Goal: Task Accomplishment & Management: Manage account settings

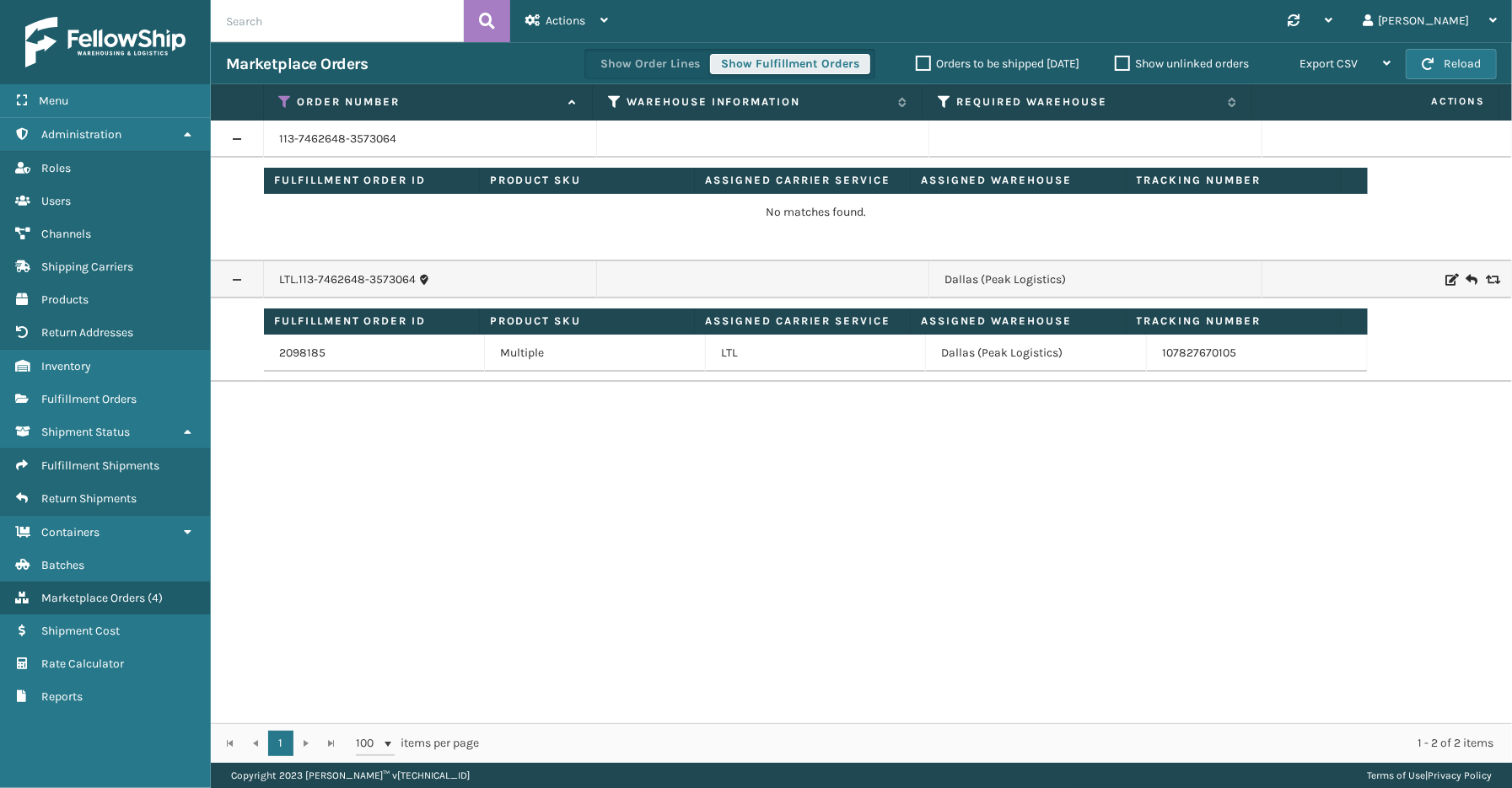
click at [774, 68] on button "Show Fulfillment Orders" at bounding box center [790, 64] width 161 height 21
click at [95, 591] on span "Marketplace Orders" at bounding box center [93, 598] width 104 height 14
click at [99, 459] on span "Fulfillment Shipments" at bounding box center [100, 466] width 118 height 14
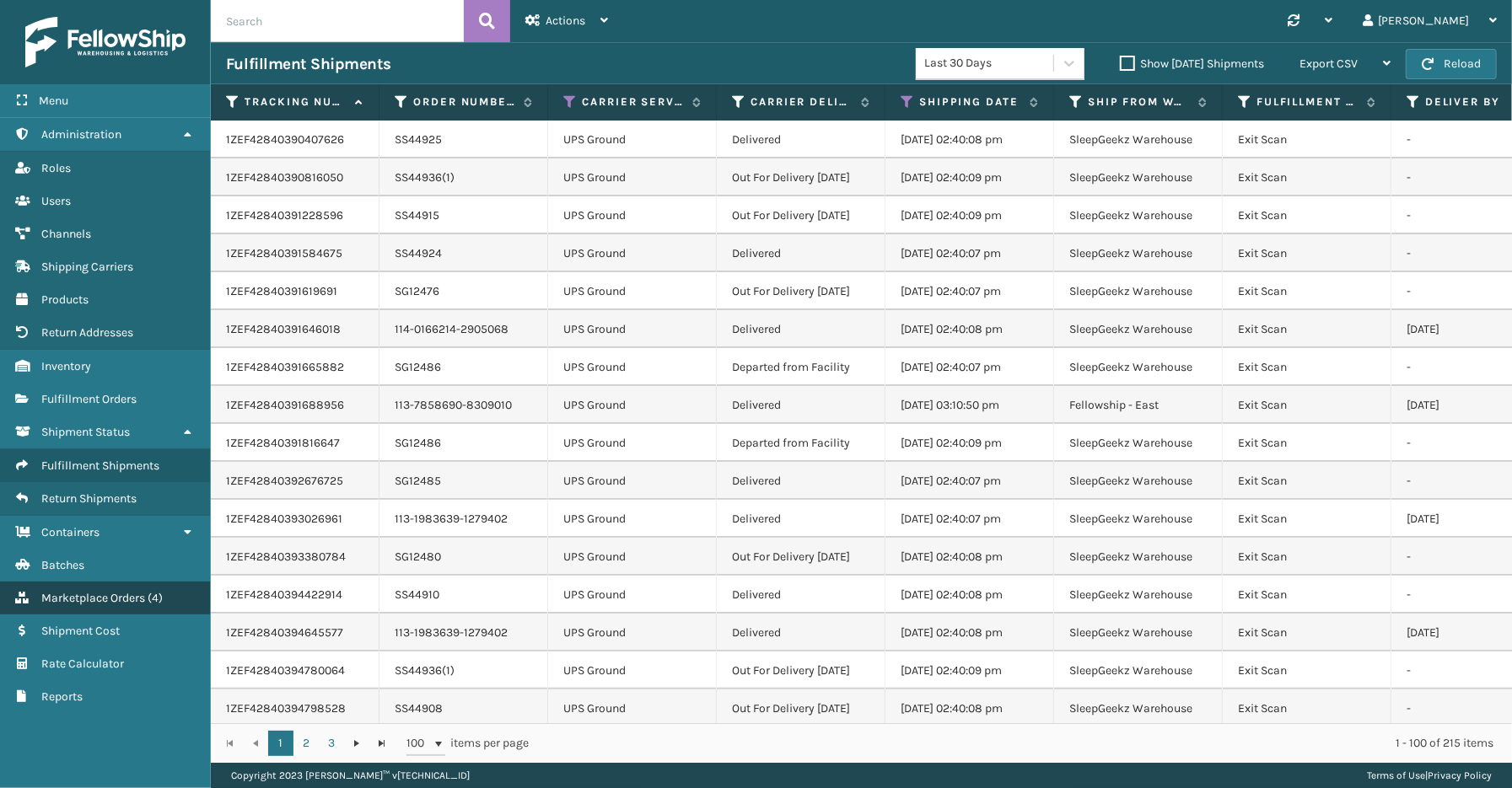
click at [103, 591] on span "Marketplace Orders" at bounding box center [93, 598] width 104 height 14
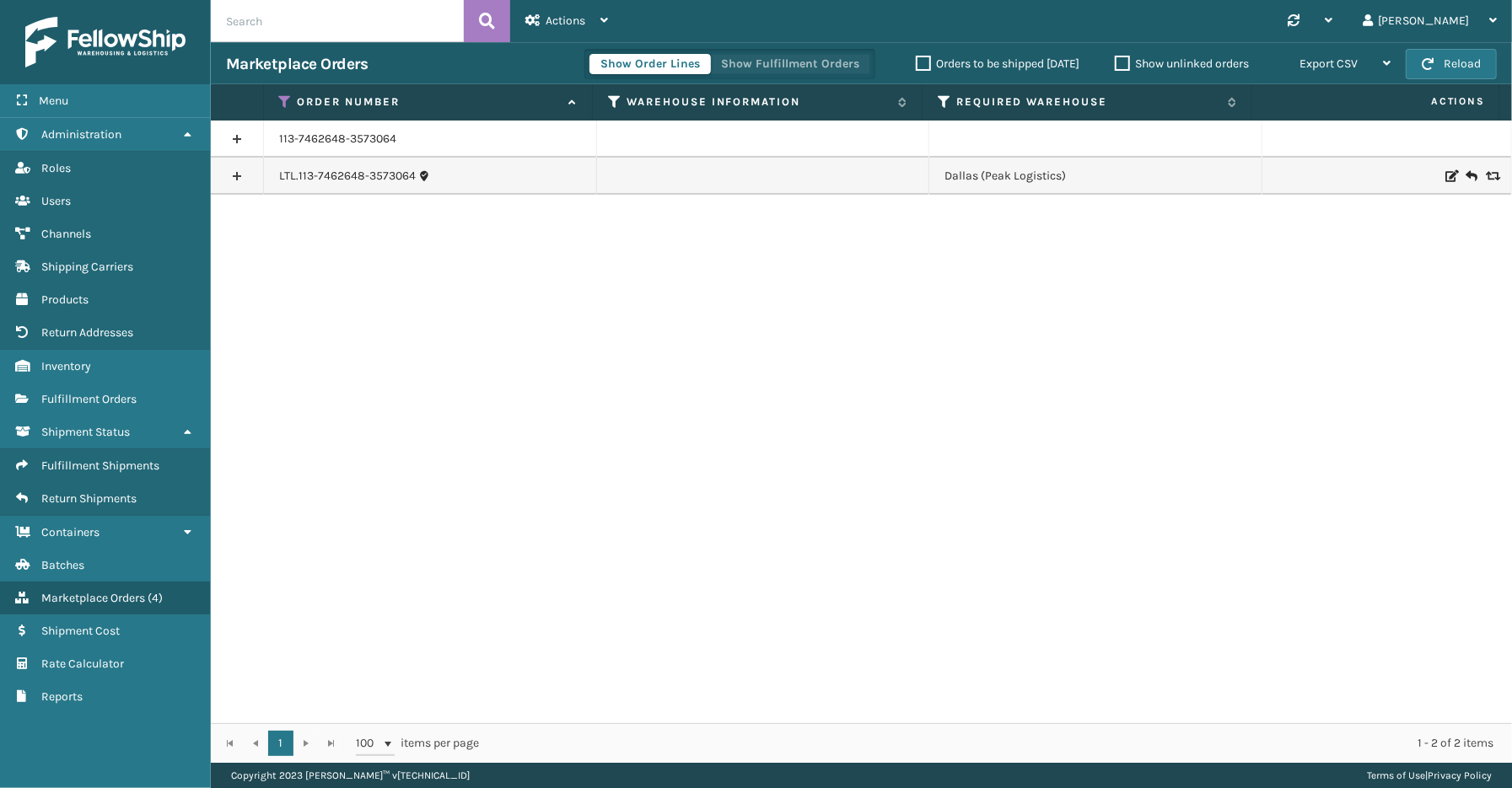
click at [772, 62] on button "Show Fulfillment Orders" at bounding box center [790, 64] width 161 height 21
click at [84, 591] on span "Marketplace Orders" at bounding box center [93, 598] width 104 height 14
click at [240, 137] on link at bounding box center [237, 139] width 52 height 27
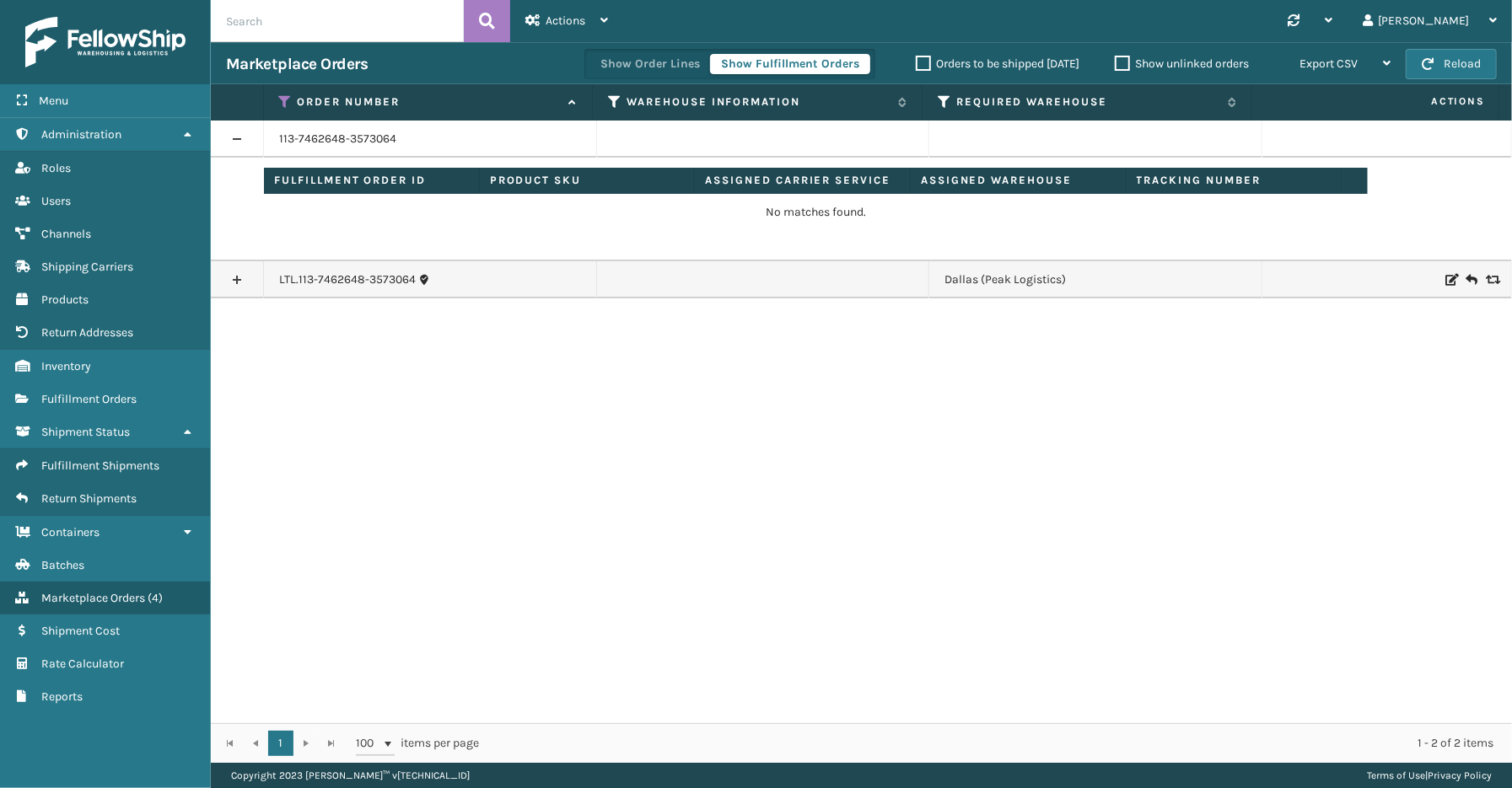
click at [240, 280] on link at bounding box center [237, 280] width 52 height 27
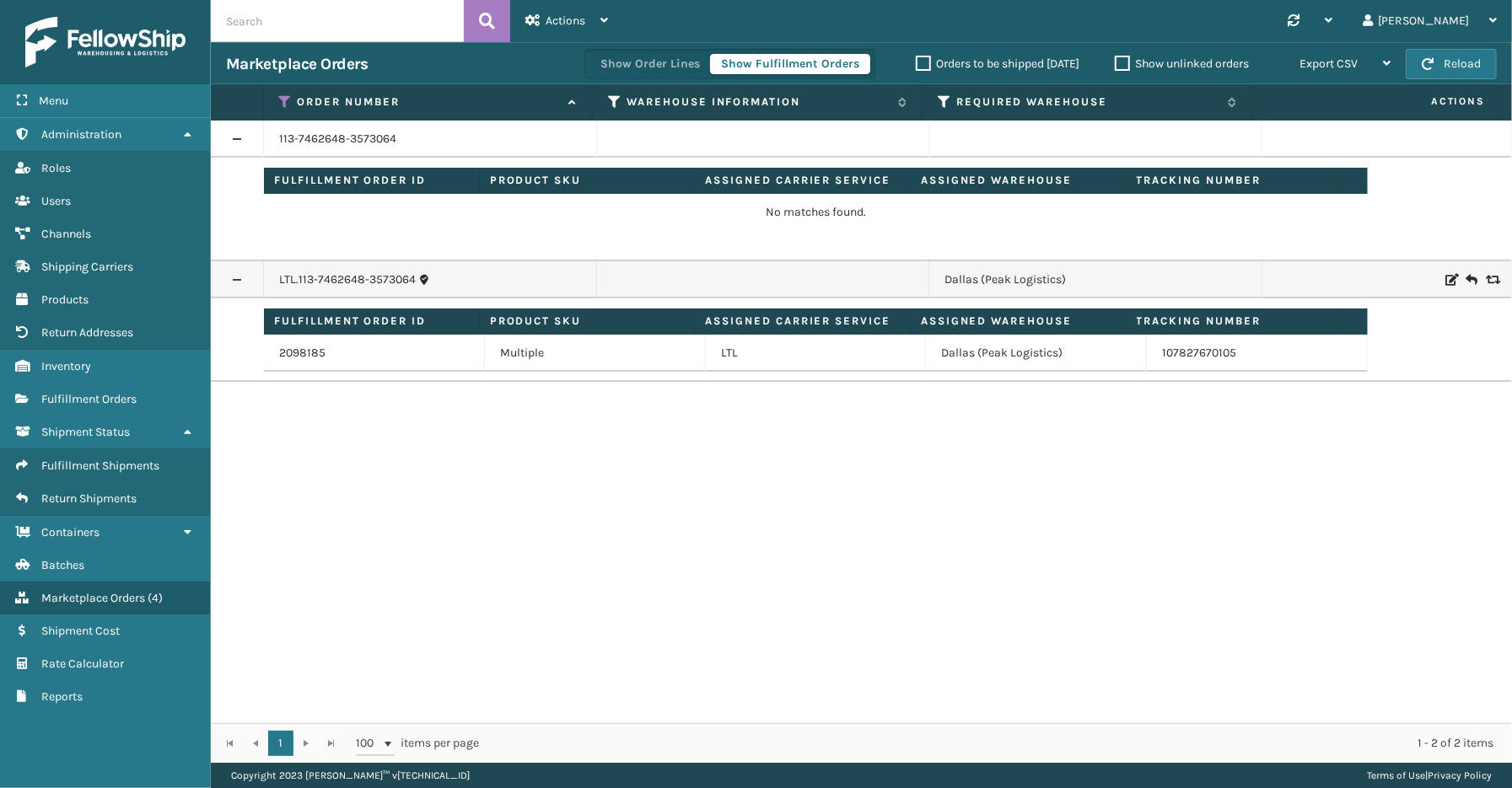
click at [122, 744] on div "Menu Administration Roles Users Channels Shipping Carriers Products Return Addr…" at bounding box center [105, 394] width 211 height 788
click at [248, 567] on div "113-7462648-3573064 Fulfillment Order ID Product SKU Assigned Carrier Service A…" at bounding box center [861, 421] width 1301 height 602
click at [112, 766] on div "Menu Administration Roles Users Channels Shipping Carriers Products Return Addr…" at bounding box center [105, 394] width 211 height 788
click at [108, 731] on div "Menu Reports Administration Reports Roles Reports Users Reports Channels Report…" at bounding box center [105, 394] width 211 height 788
click at [79, 760] on div "Menu Reports Administration Reports Roles Reports Users Reports Channels Report…" at bounding box center [105, 394] width 211 height 788
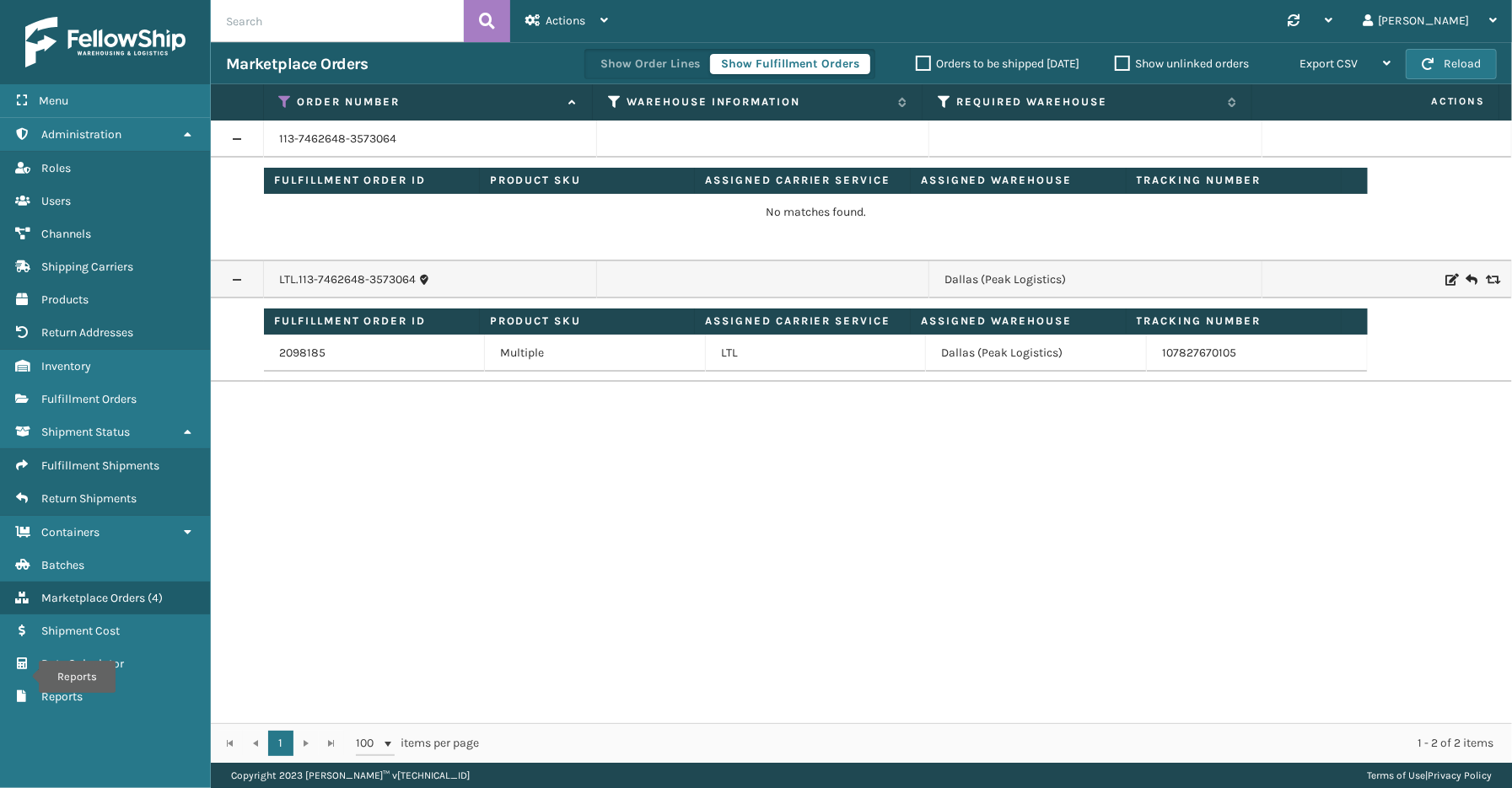
click at [282, 526] on div "113-7462648-3573064 Fulfillment Order ID Product SKU Assigned Carrier Service A…" at bounding box center [861, 421] width 1301 height 602
click at [56, 760] on div "Menu Reports Administration Reports Roles Reports Users Reports Channels Report…" at bounding box center [105, 394] width 211 height 788
click at [97, 392] on span "Fulfillment Orders" at bounding box center [89, 399] width 95 height 14
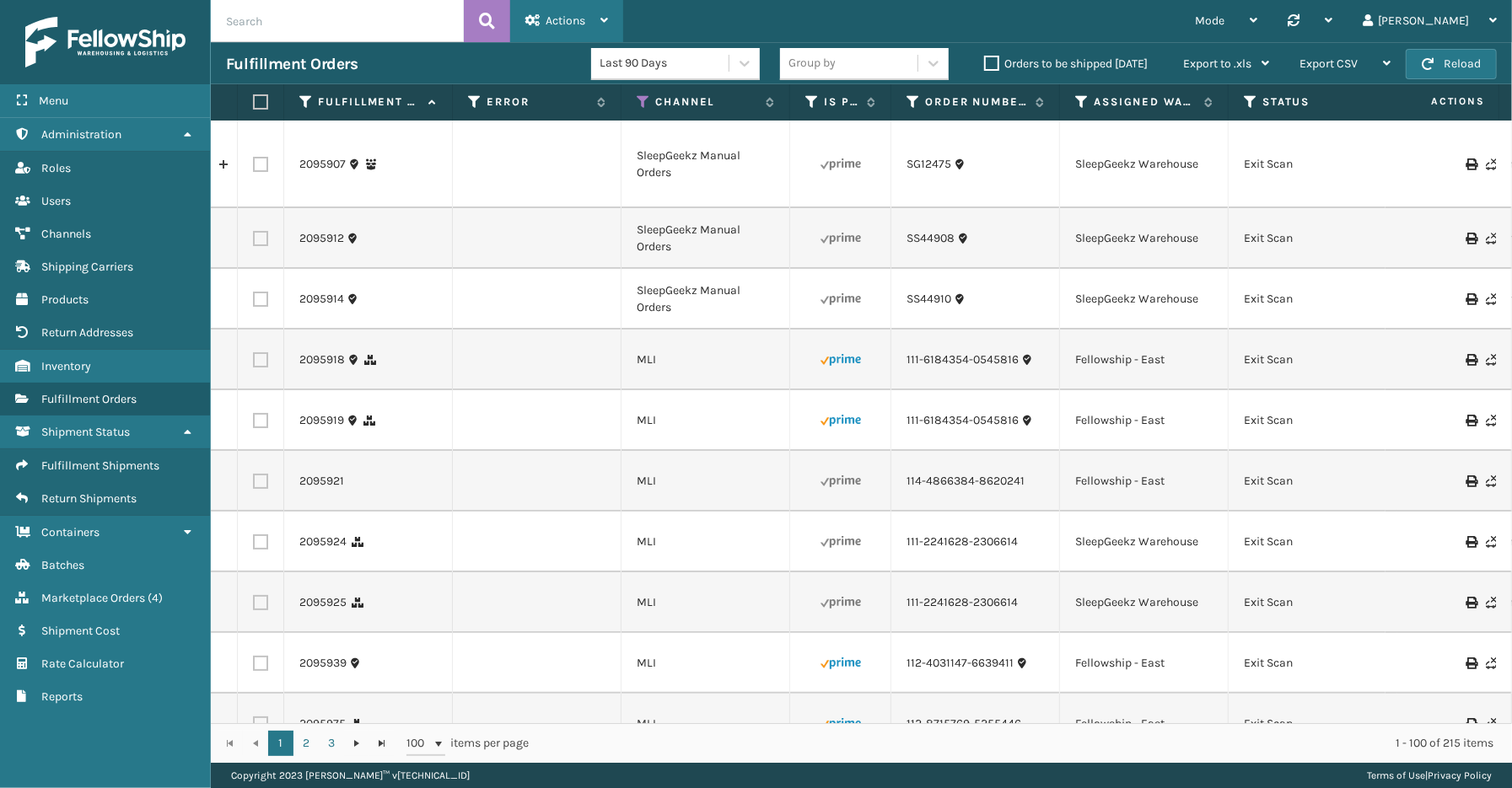
click at [599, 21] on div "Actions" at bounding box center [567, 21] width 83 height 42
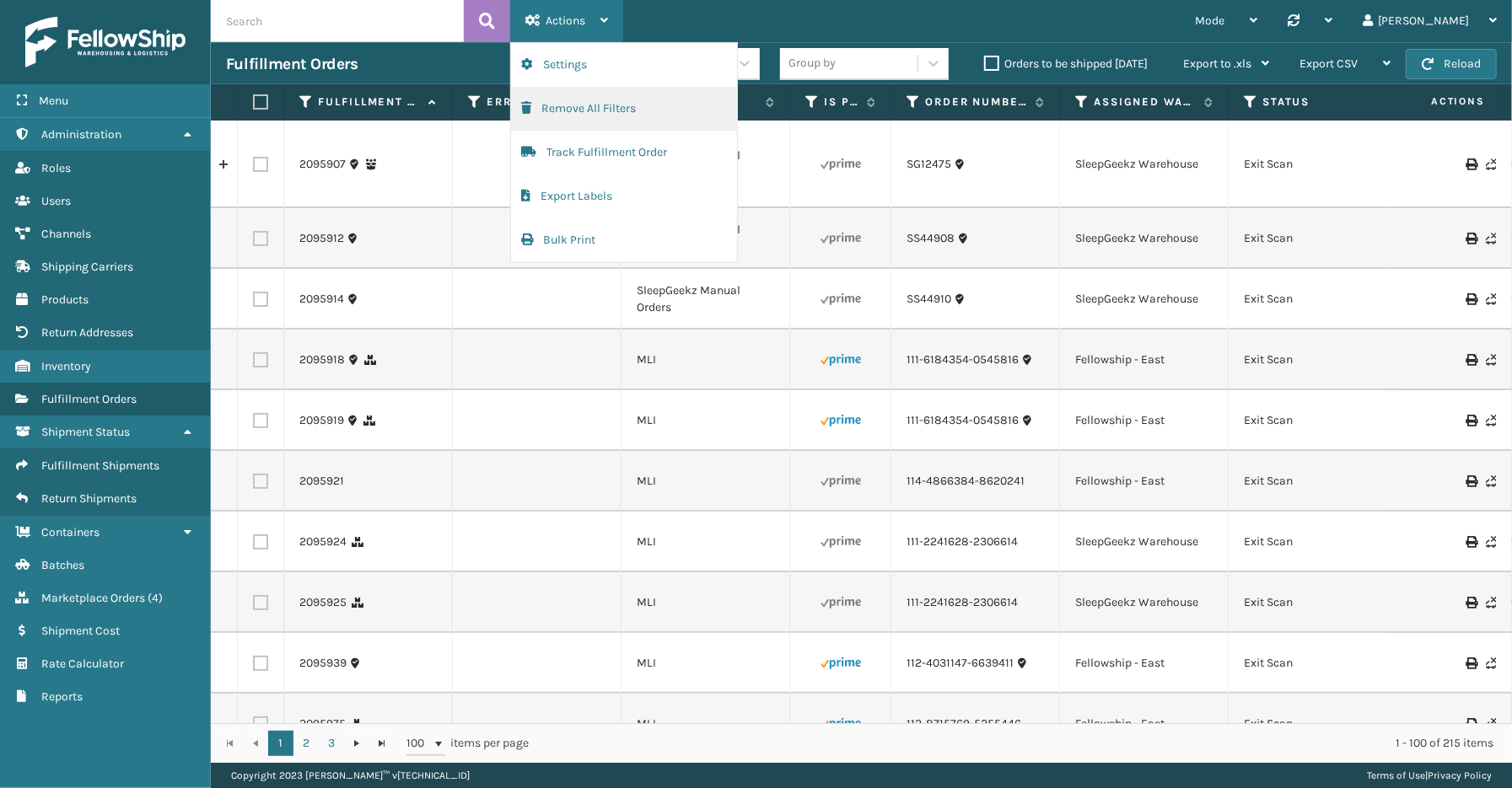
click at [570, 107] on button "Remove All Filters" at bounding box center [624, 108] width 226 height 44
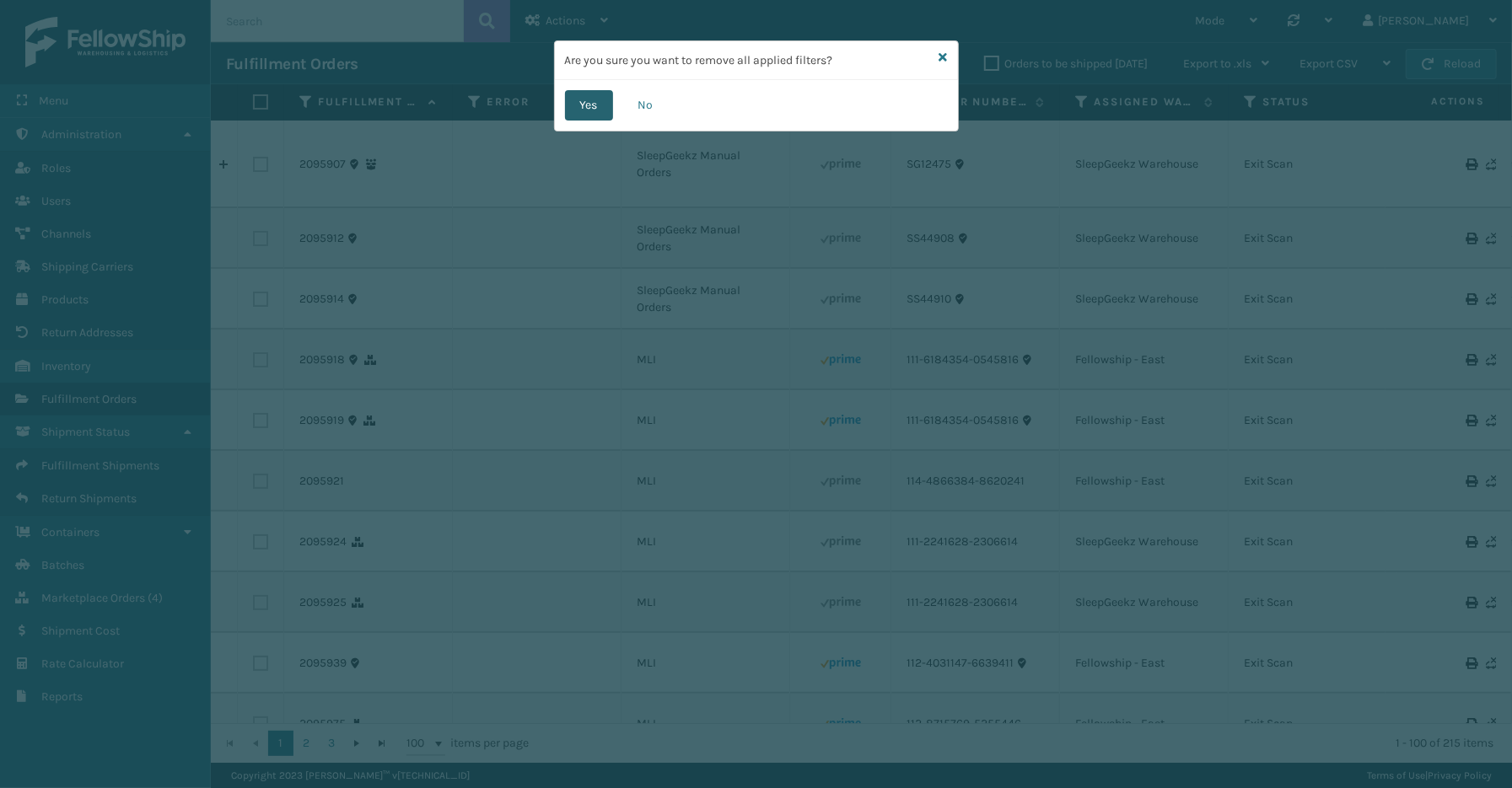
click at [604, 111] on button "Yes" at bounding box center [589, 106] width 48 height 30
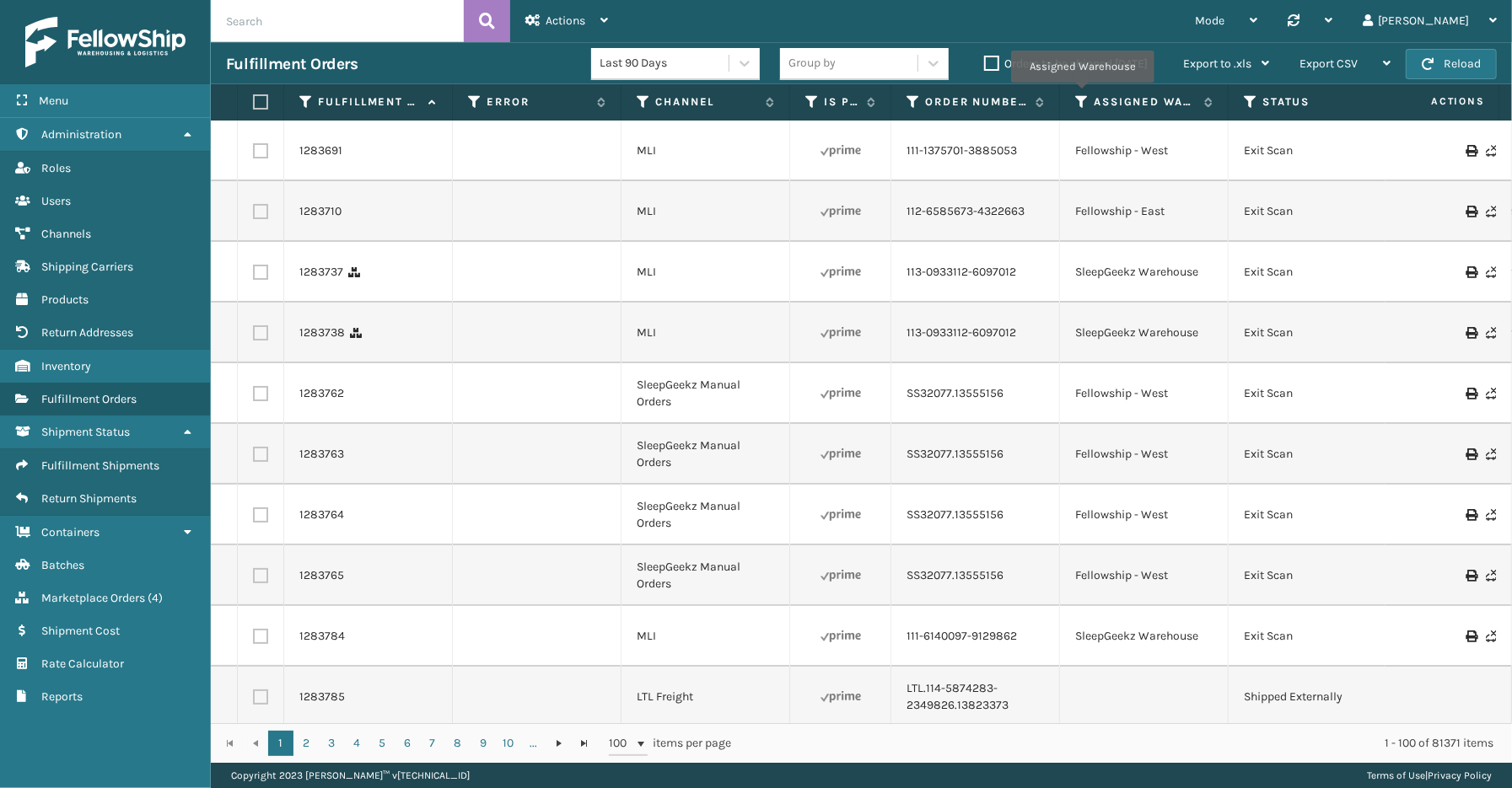
drag, startPoint x: 1082, startPoint y: 94, endPoint x: 1082, endPoint y: 112, distance: 18.0
click at [1082, 94] on icon at bounding box center [1082, 101] width 13 height 15
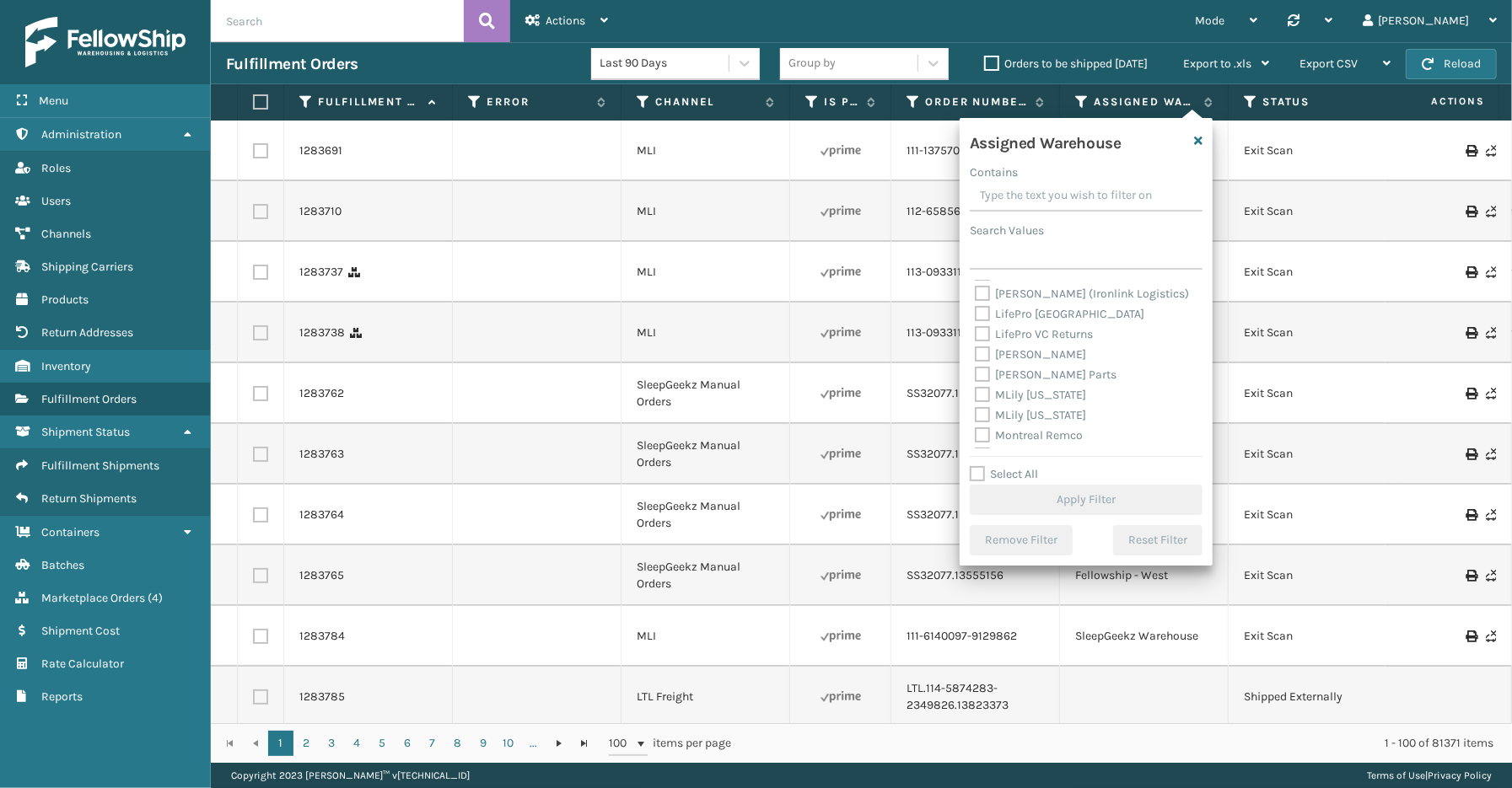
scroll to position [374, 0]
click at [1055, 396] on label "SleepGeekz Warehouse" at bounding box center [1047, 401] width 143 height 14
click at [976, 396] on input "SleepGeekz Warehouse" at bounding box center [975, 396] width 1 height 11
checkbox input "true"
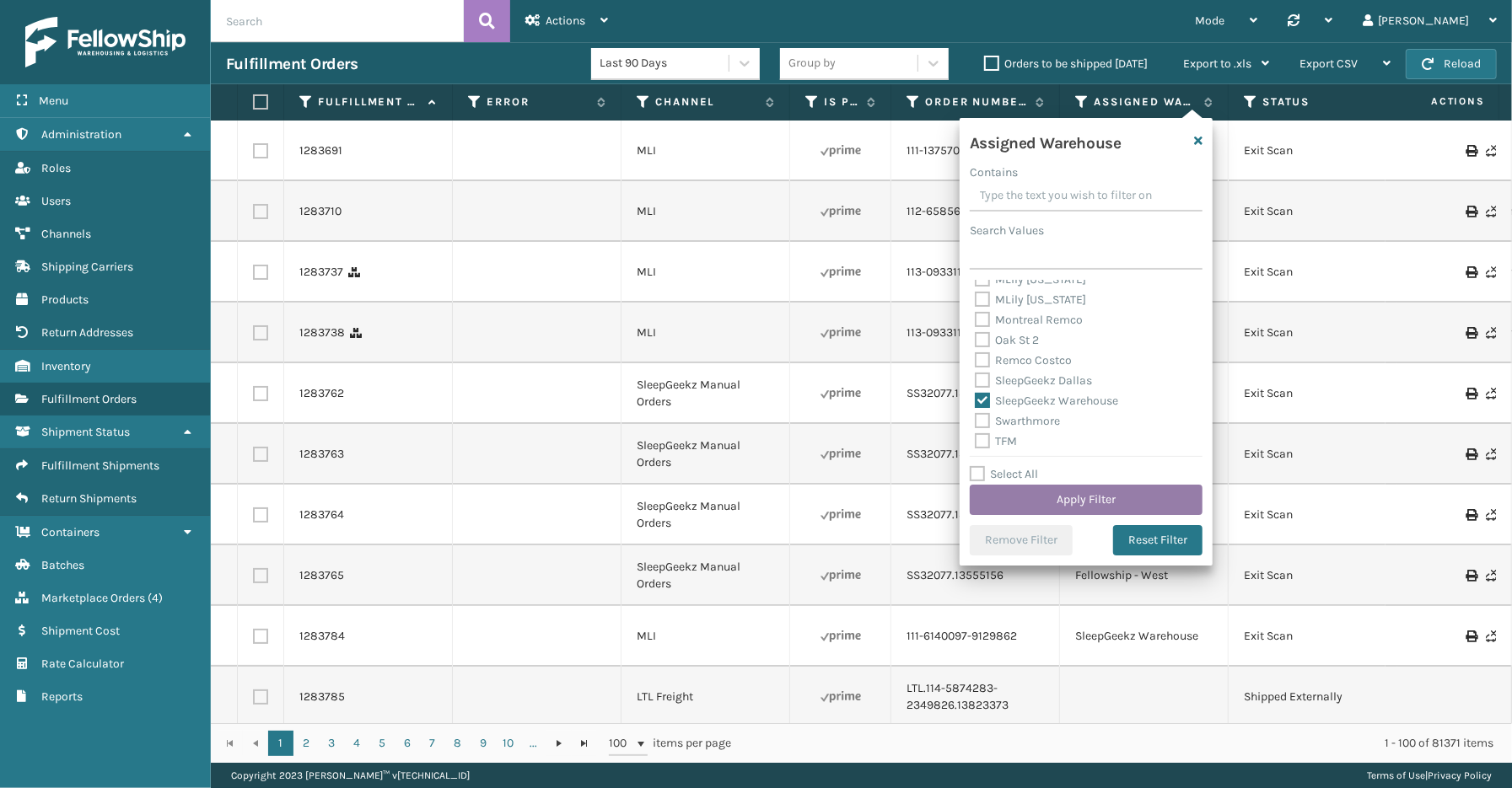
click at [1100, 501] on button "Apply Filter" at bounding box center [1086, 500] width 233 height 30
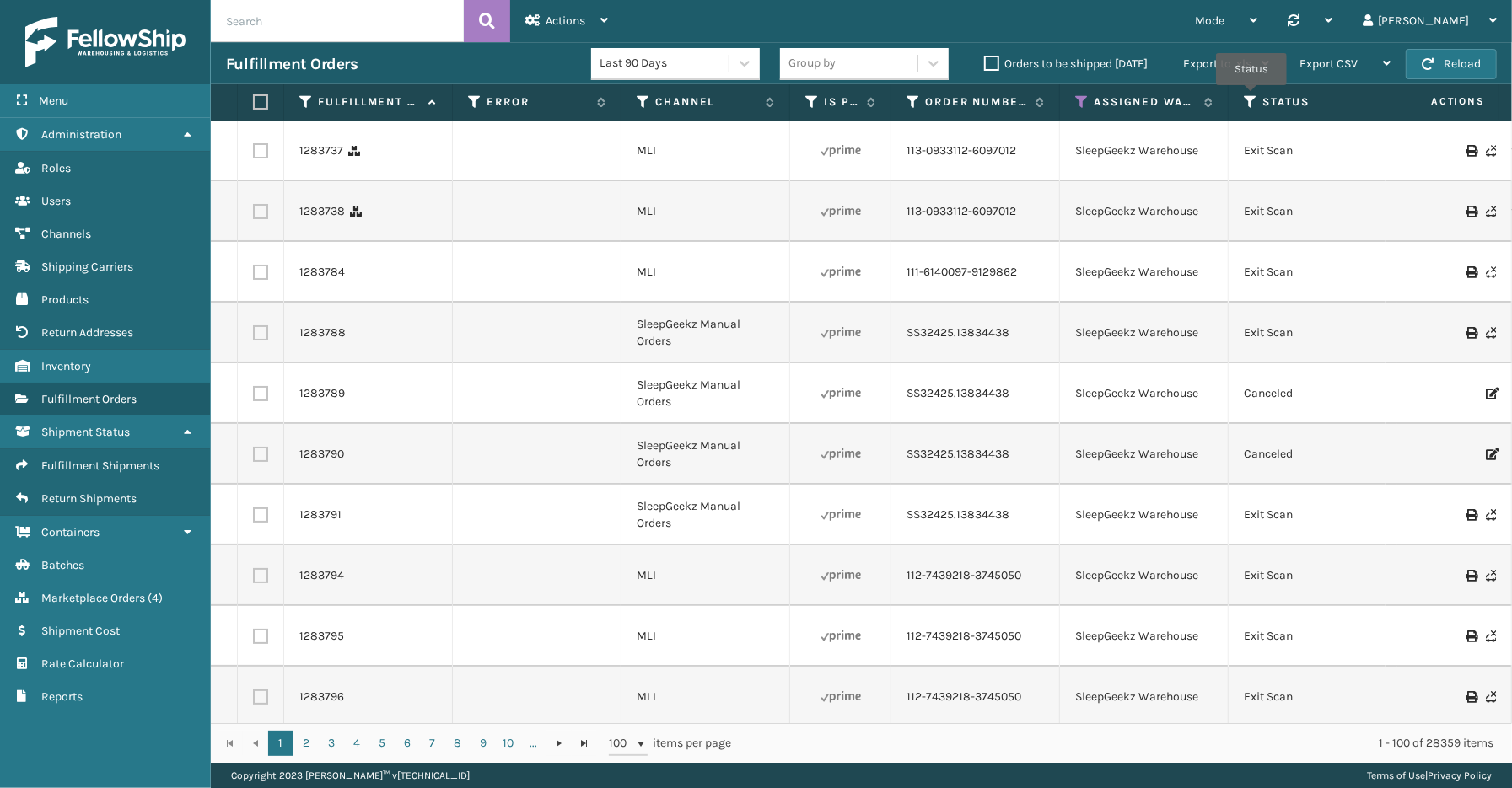
click at [1251, 97] on icon at bounding box center [1250, 101] width 13 height 15
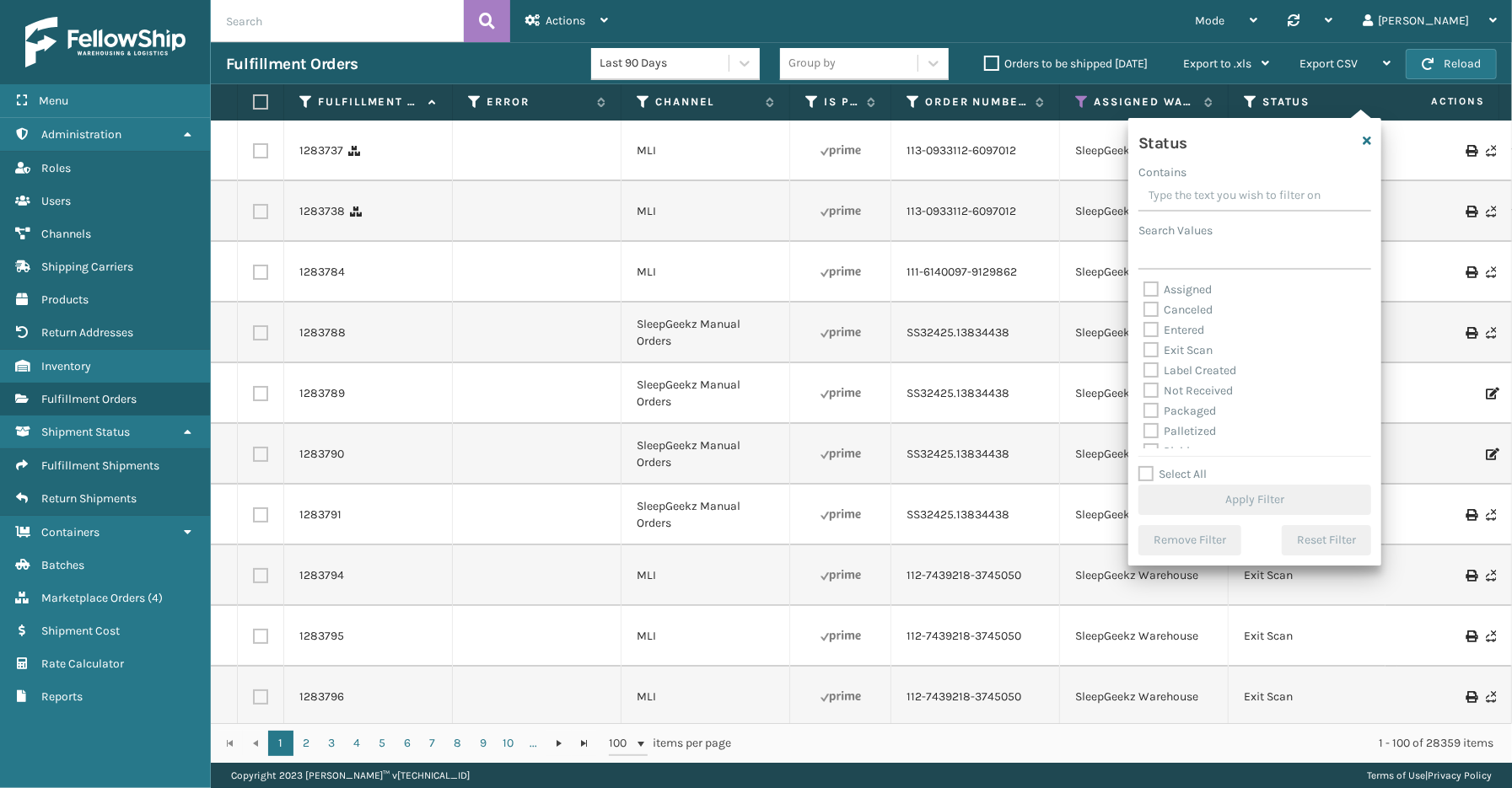
scroll to position [93, 0]
click at [1207, 341] on label "Palletized" at bounding box center [1179, 338] width 73 height 14
click at [1144, 339] on input "Palletized" at bounding box center [1143, 333] width 1 height 11
checkbox input "true"
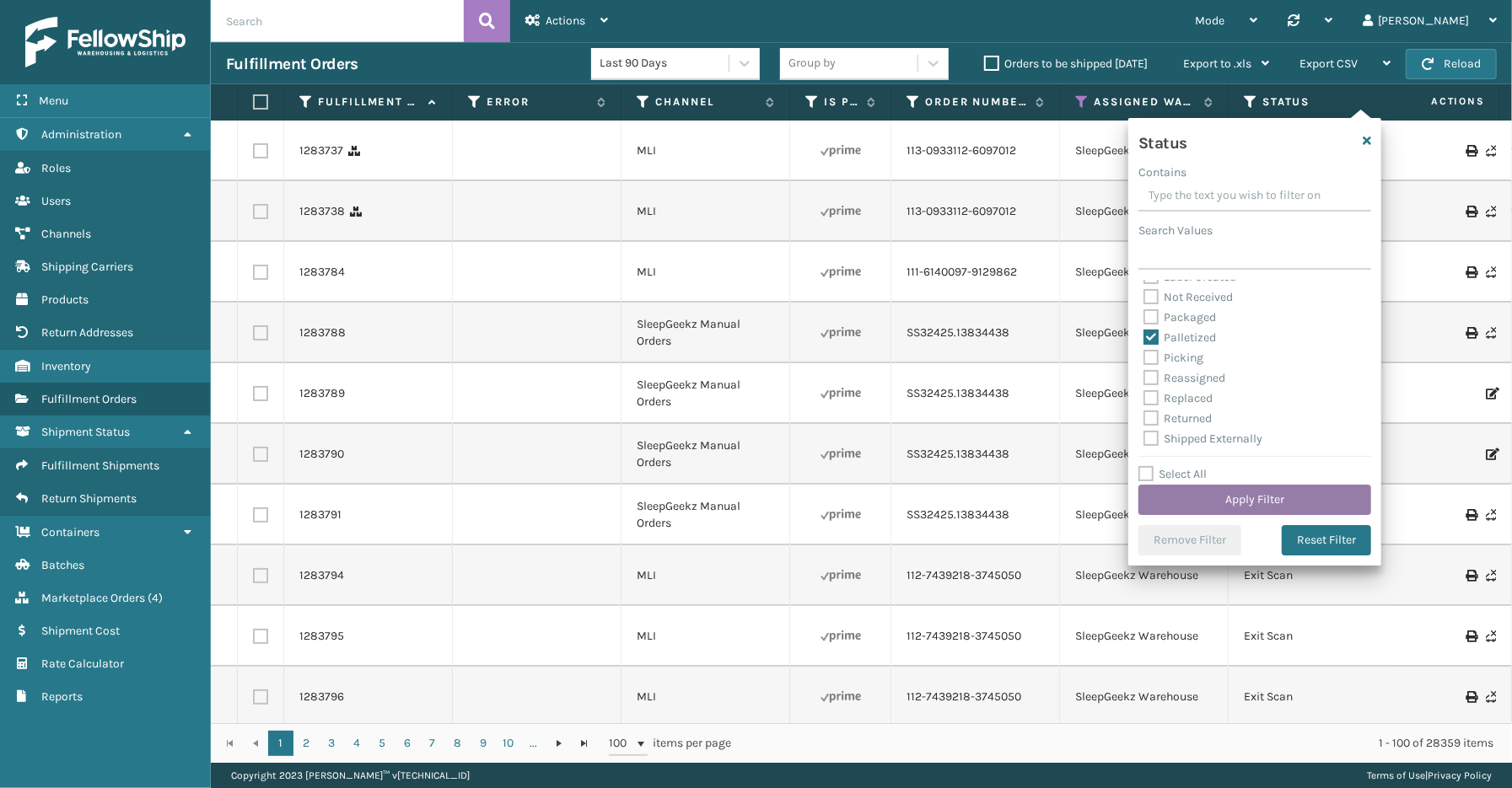
click at [1227, 491] on button "Apply Filter" at bounding box center [1255, 500] width 233 height 30
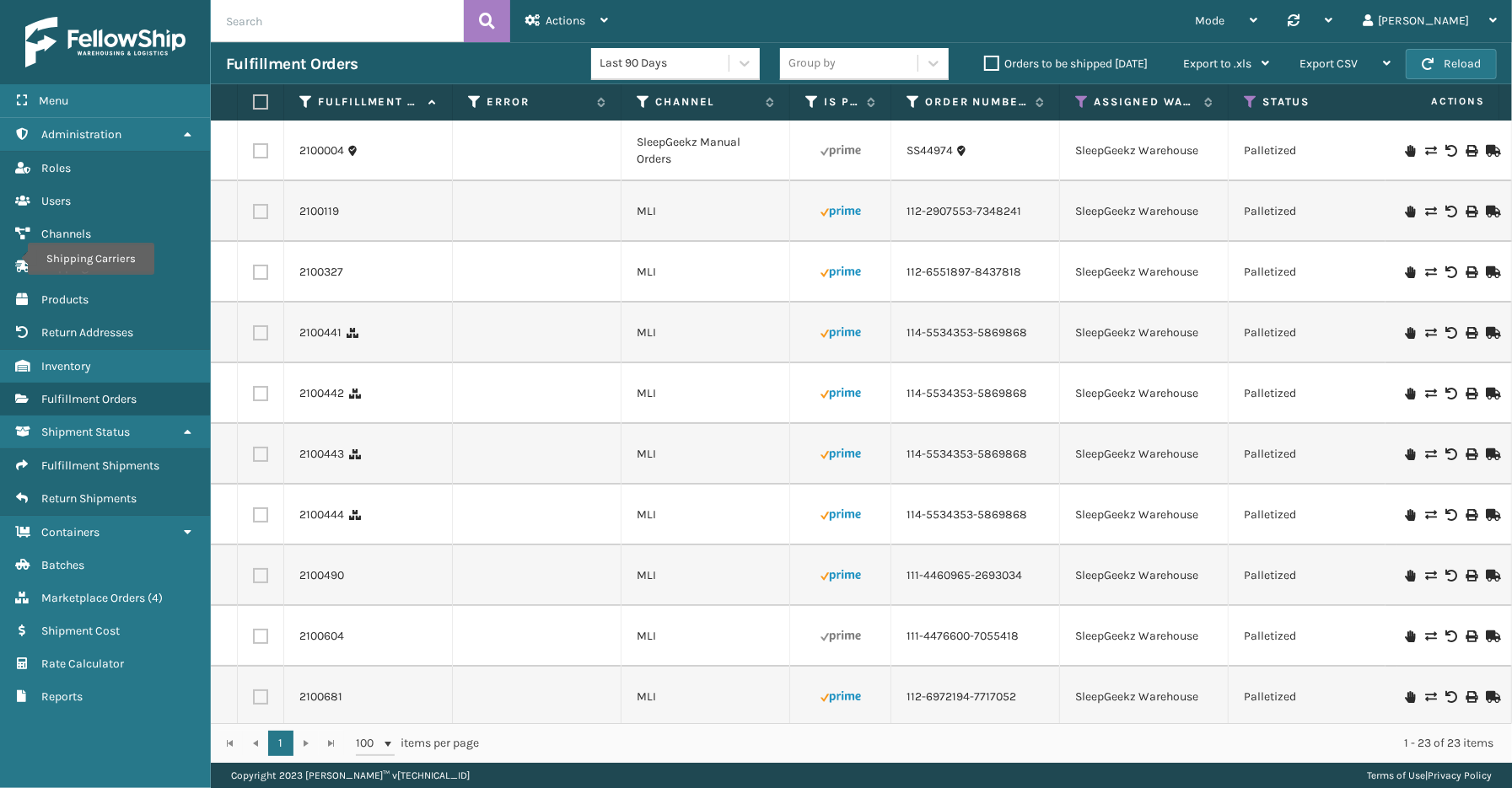
click at [258, 106] on label at bounding box center [257, 101] width 10 height 15
click at [254, 106] on input "checkbox" at bounding box center [253, 102] width 1 height 11
checkbox input "true"
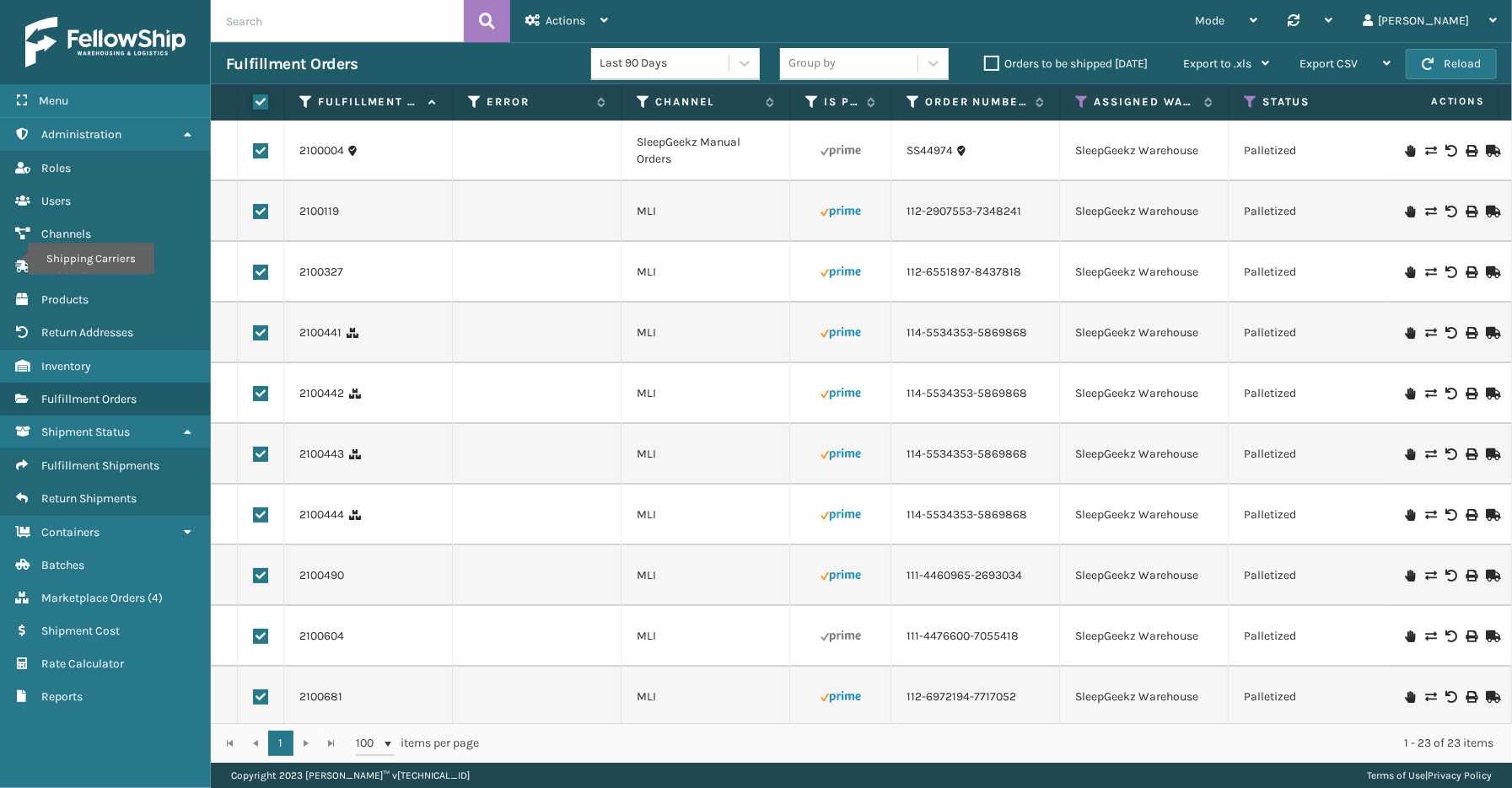
checkbox input "true"
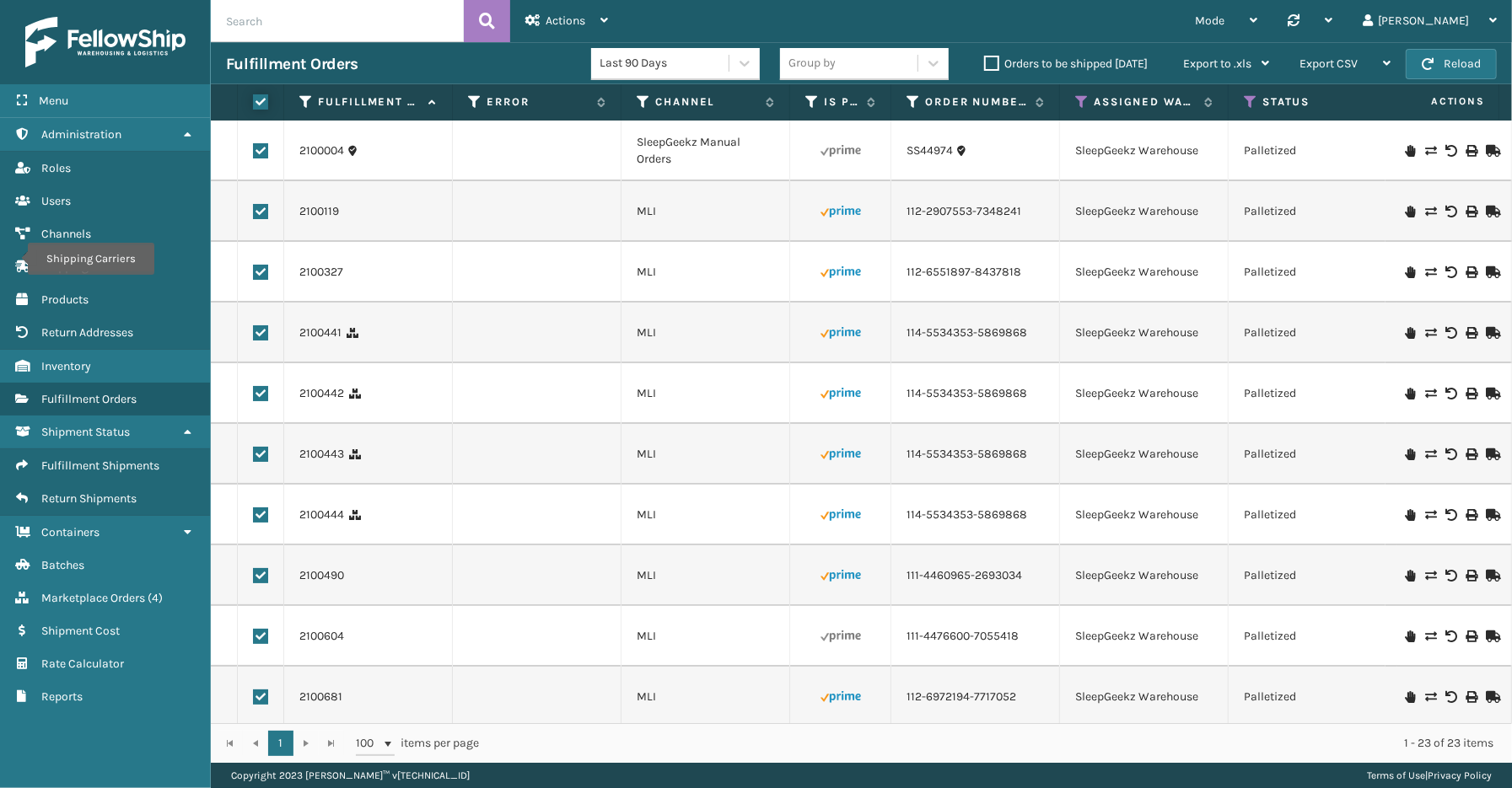
checkbox input "true"
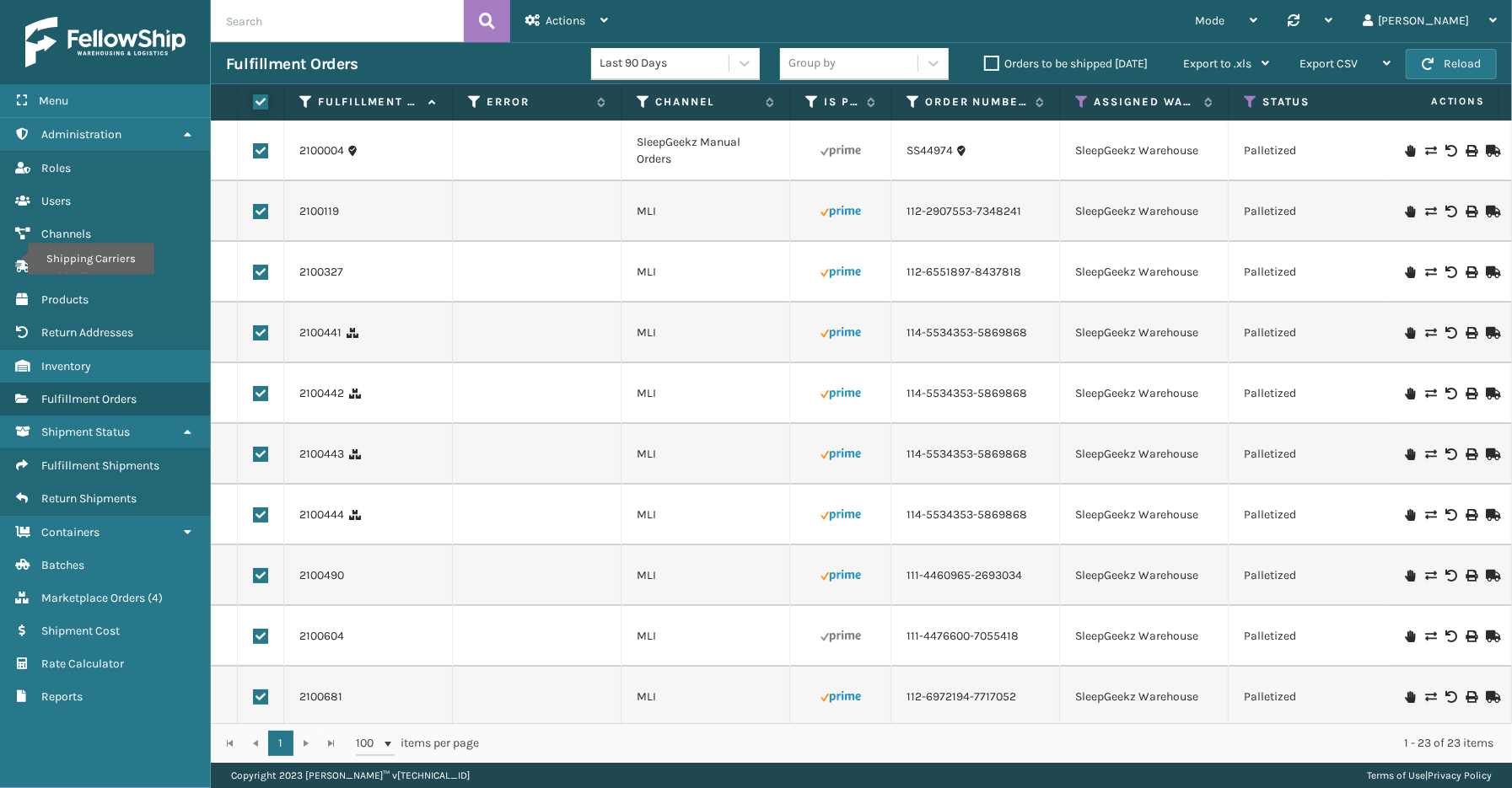
checkbox input "true"
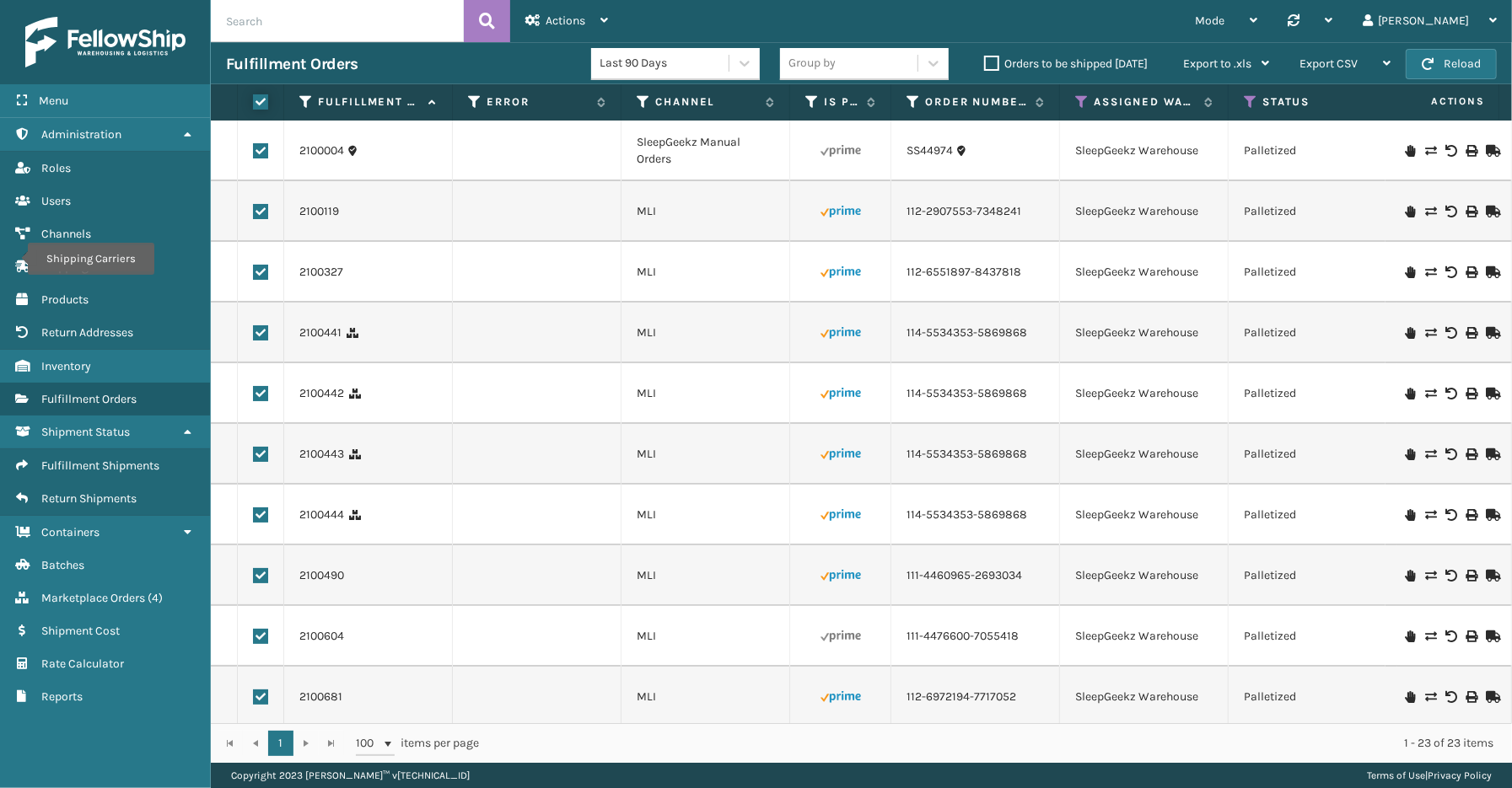
checkbox input "true"
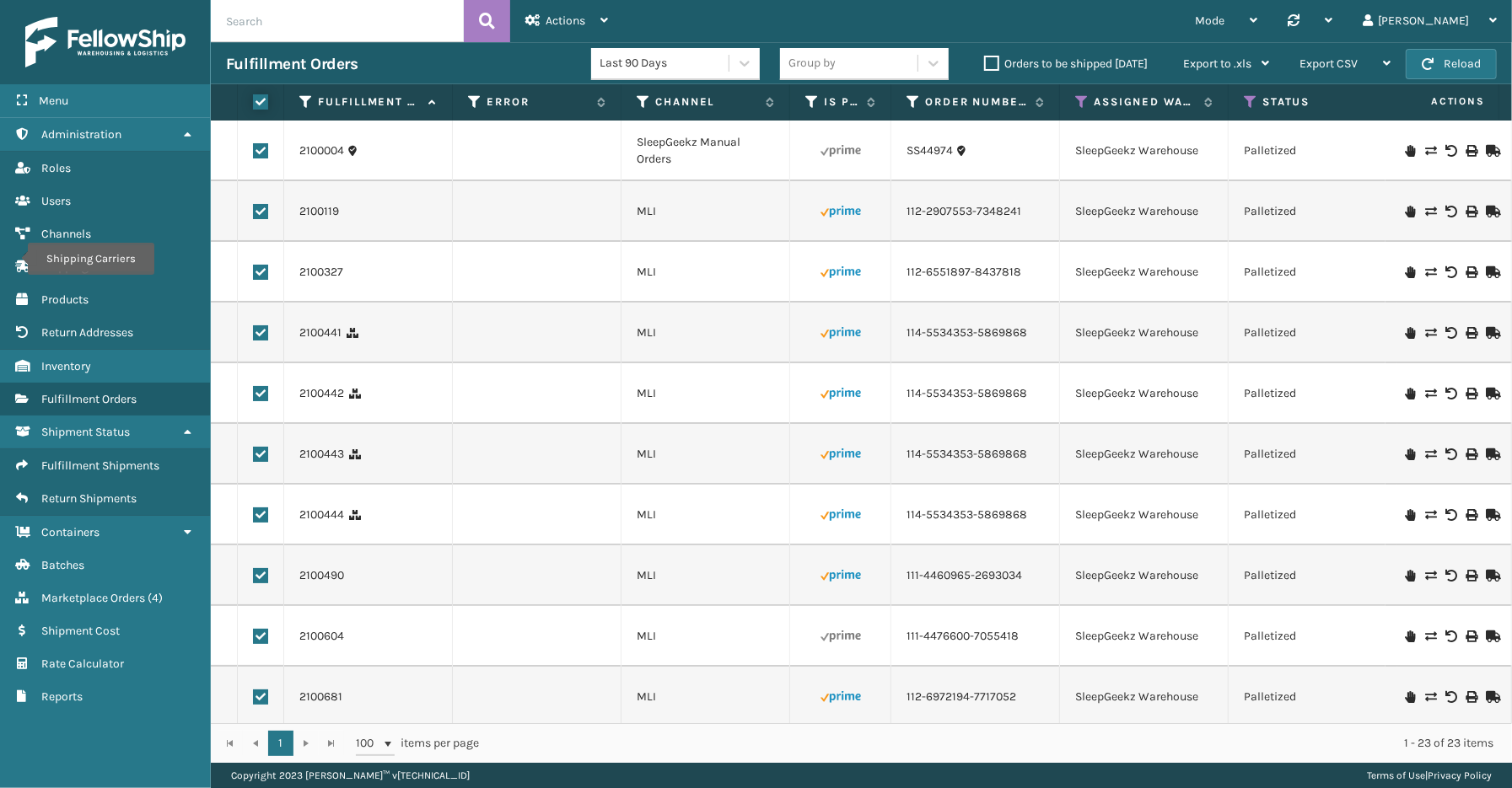
checkbox input "true"
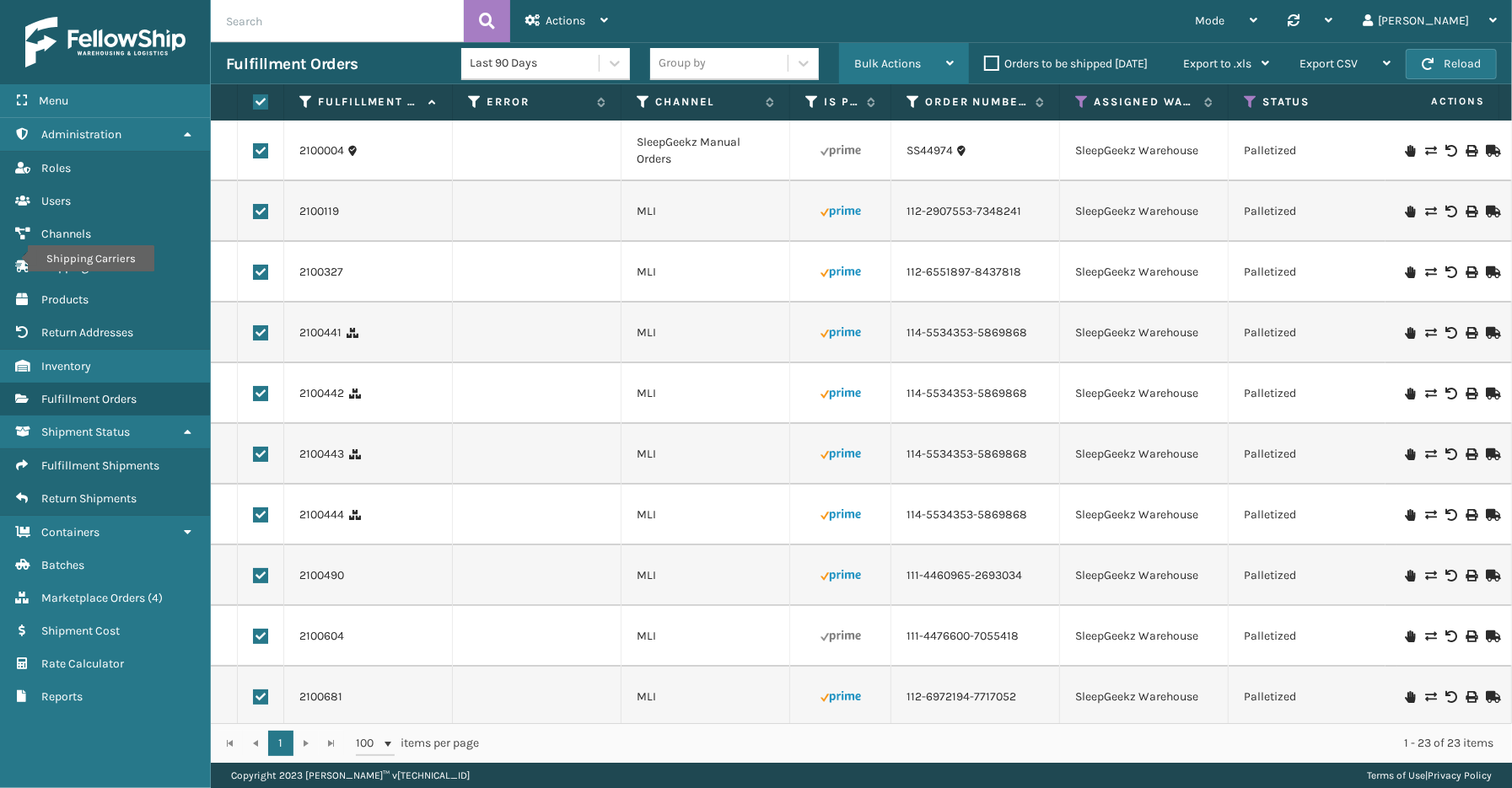
click at [877, 65] on span "Bulk Actions" at bounding box center [888, 64] width 66 height 14
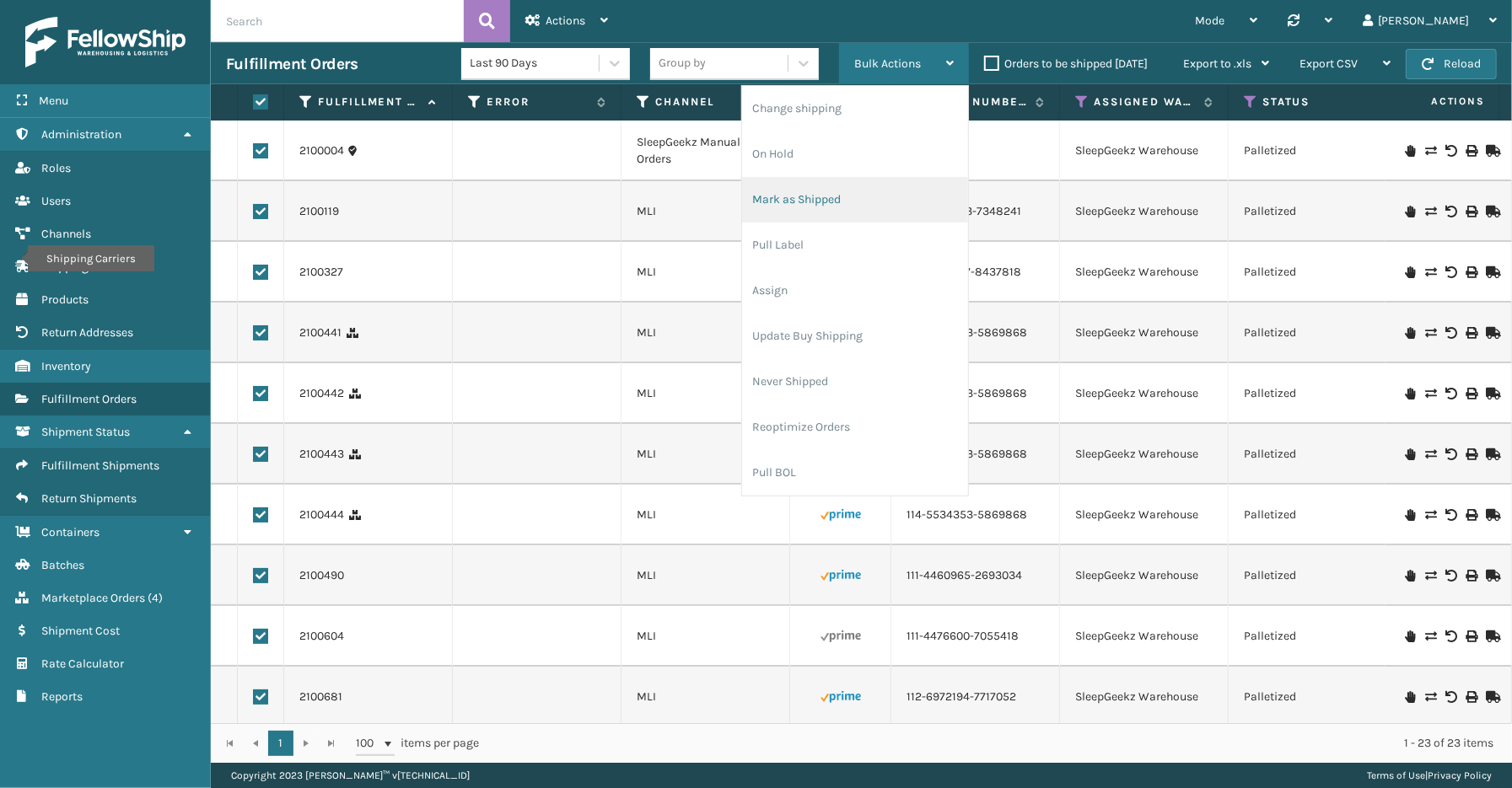
click at [815, 195] on li "Mark as Shipped" at bounding box center [855, 199] width 226 height 46
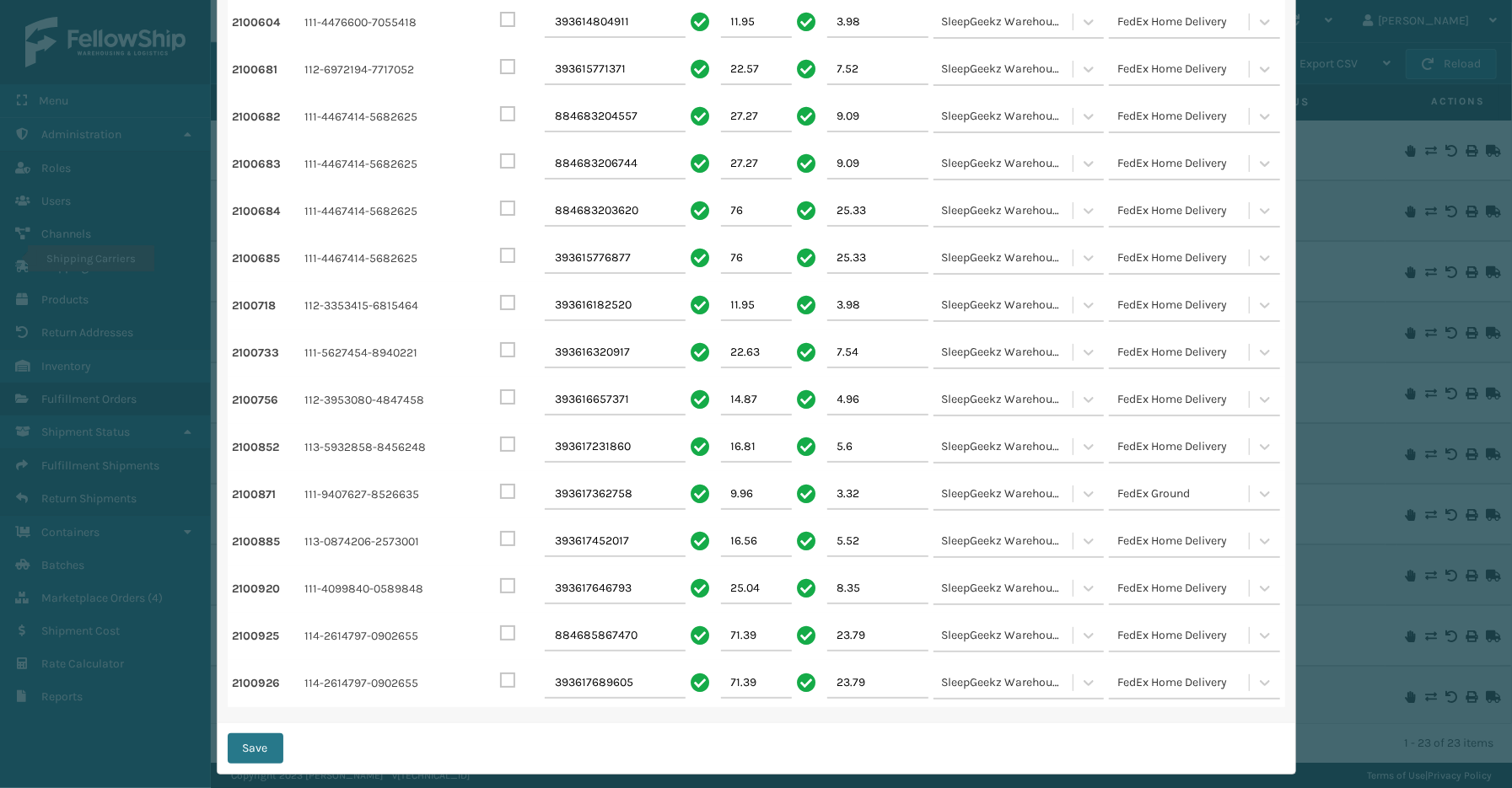
scroll to position [543, 0]
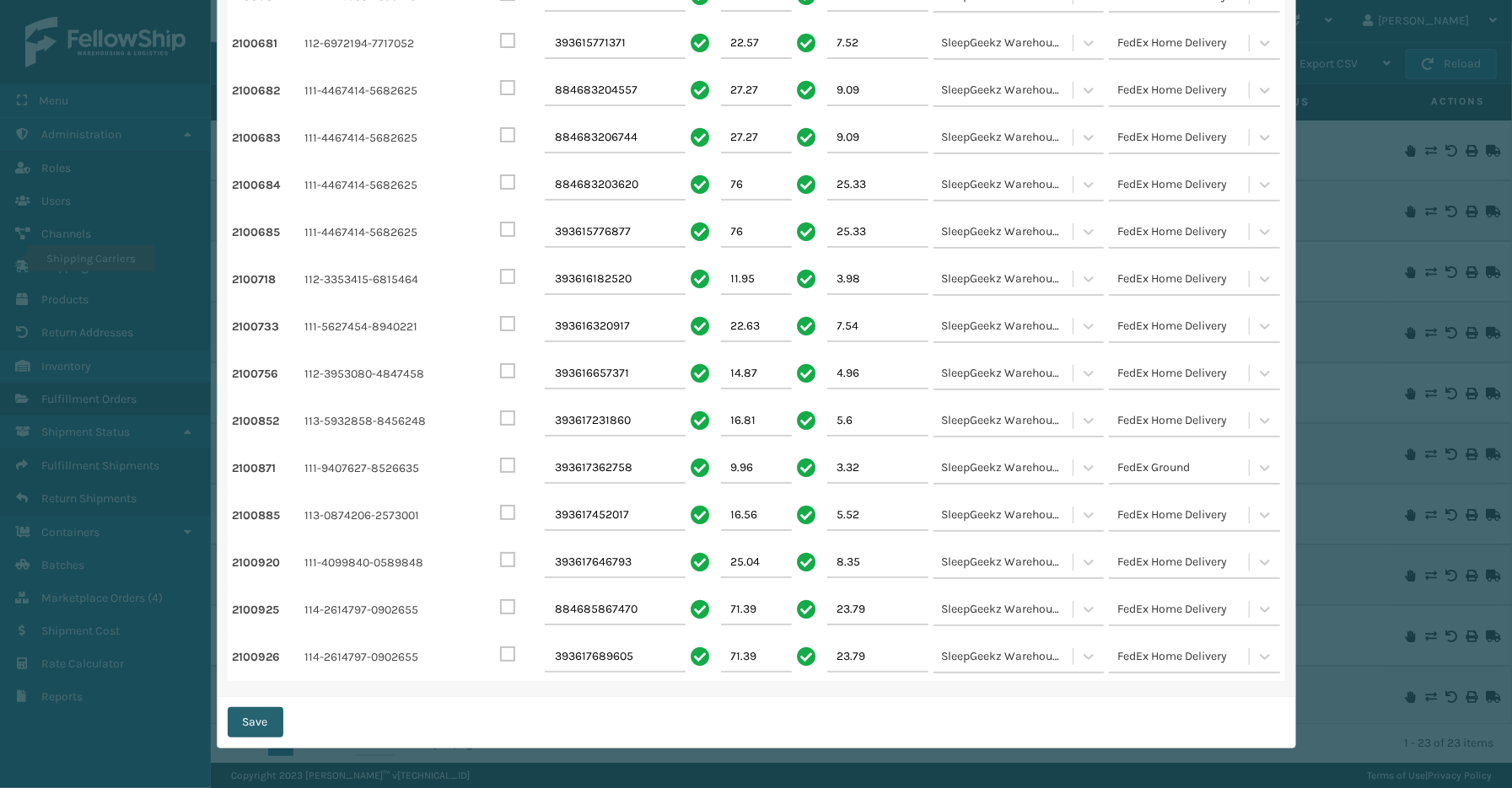
click at [266, 717] on button "Save" at bounding box center [256, 723] width 56 height 30
checkbox input "false"
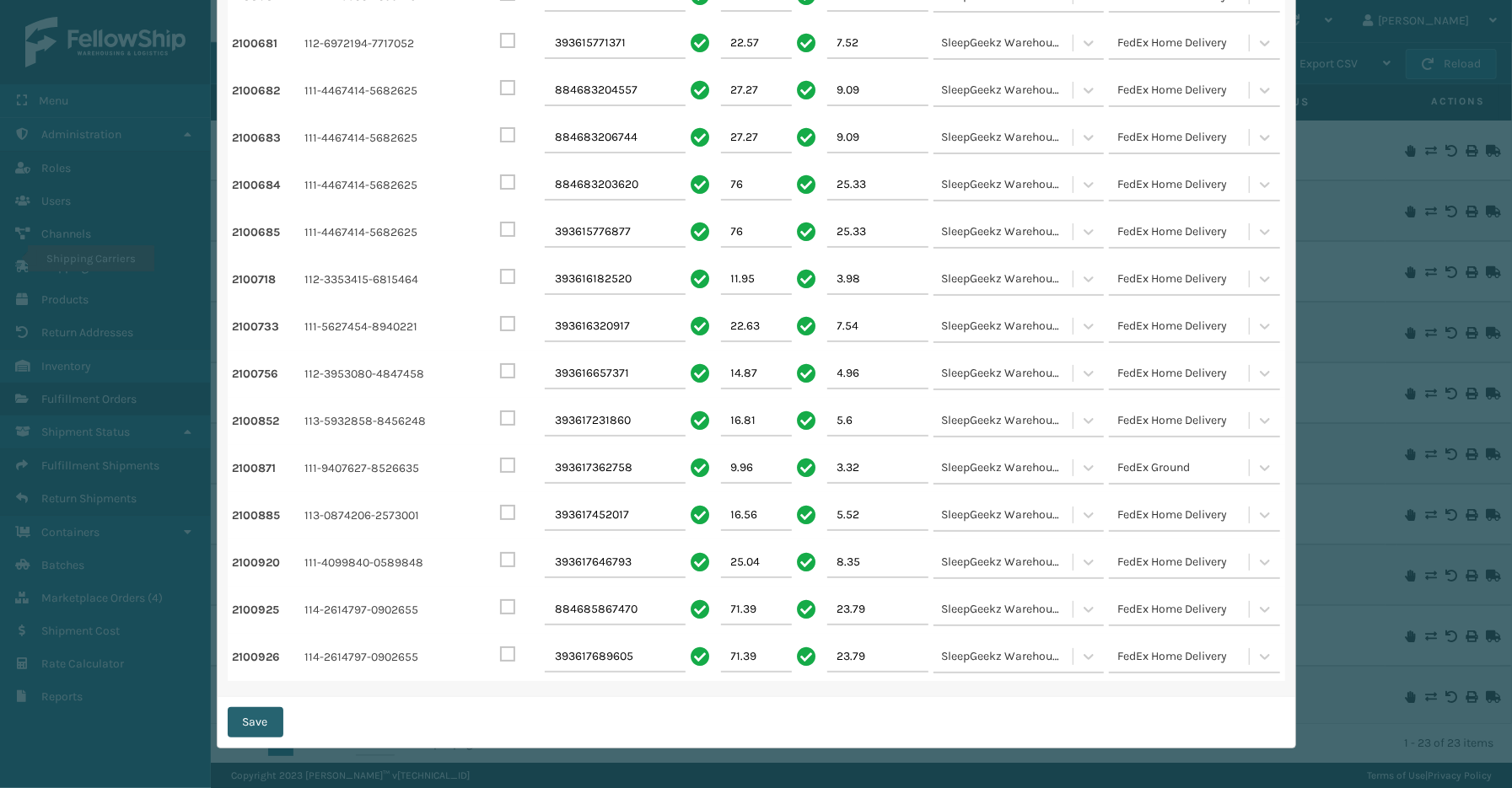
checkbox input "false"
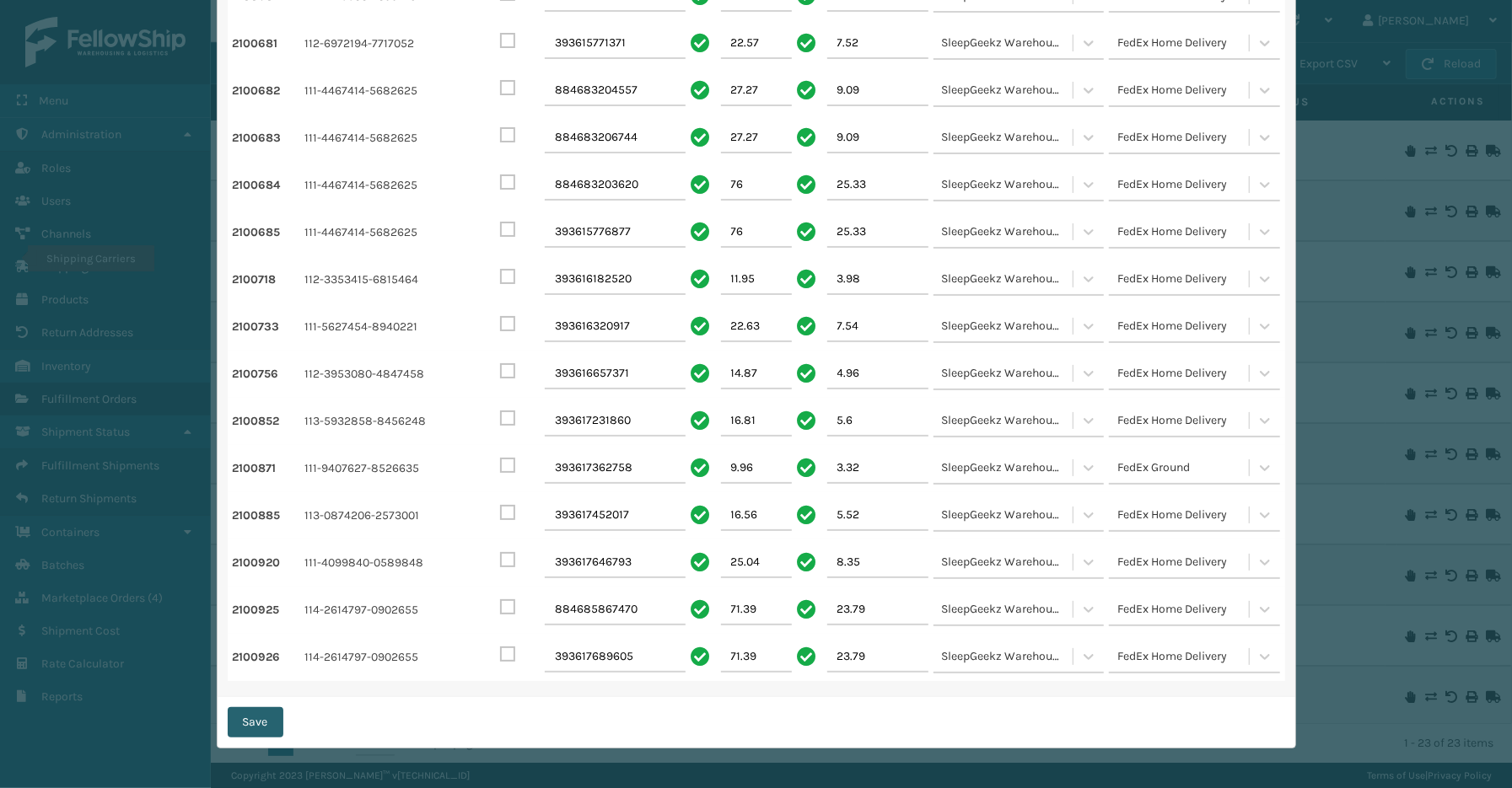
checkbox input "false"
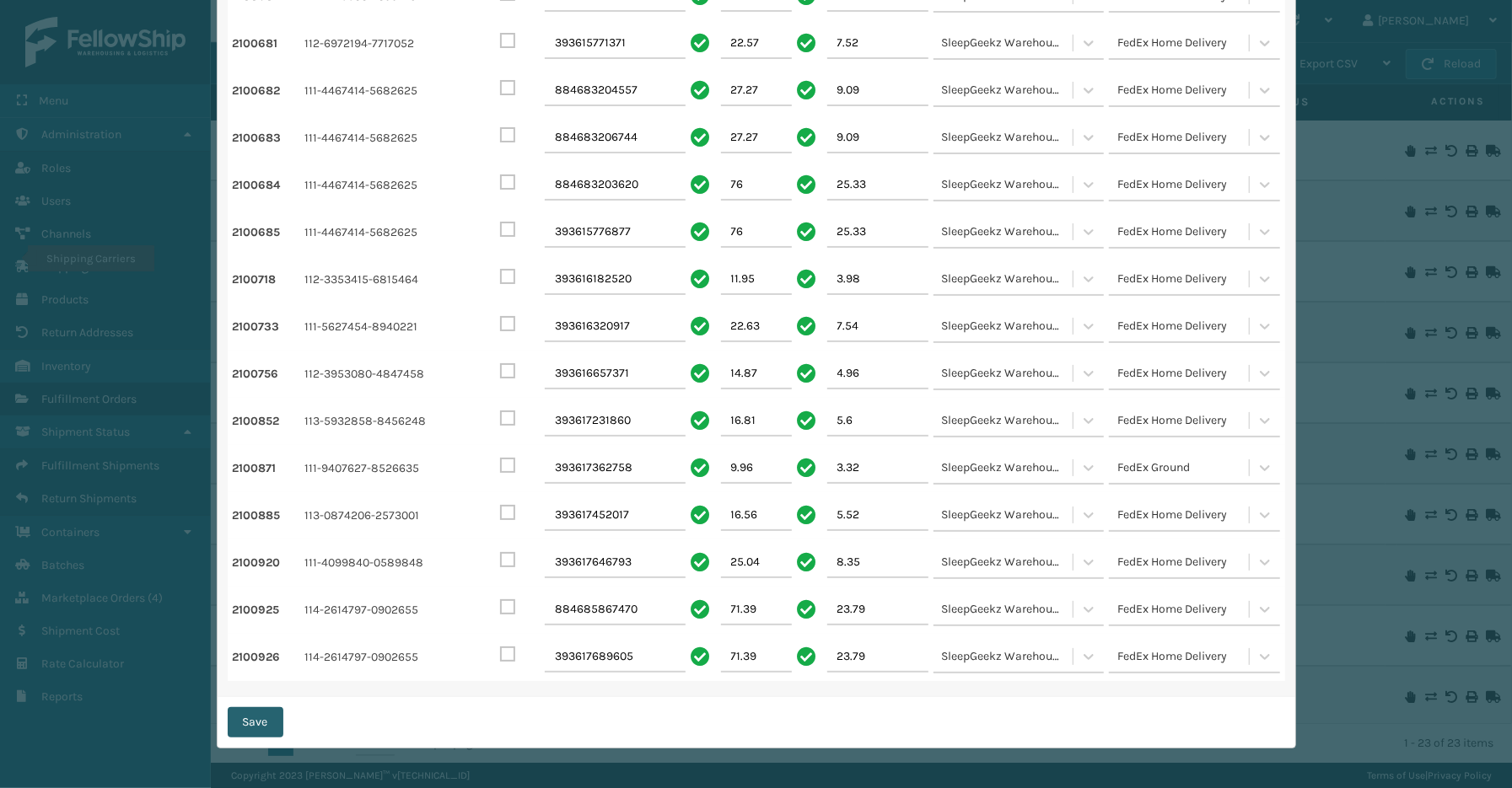
checkbox input "false"
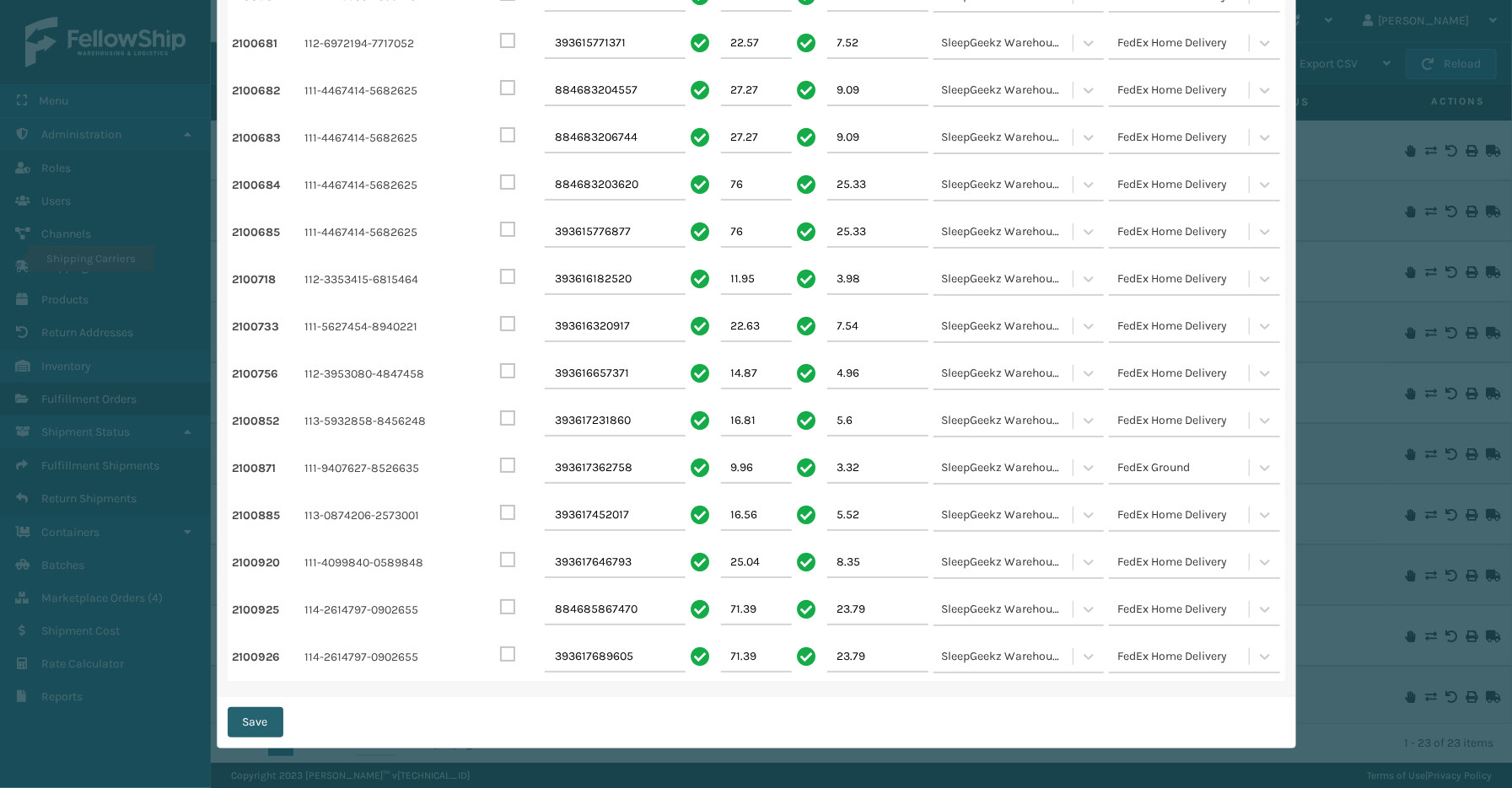
checkbox input "false"
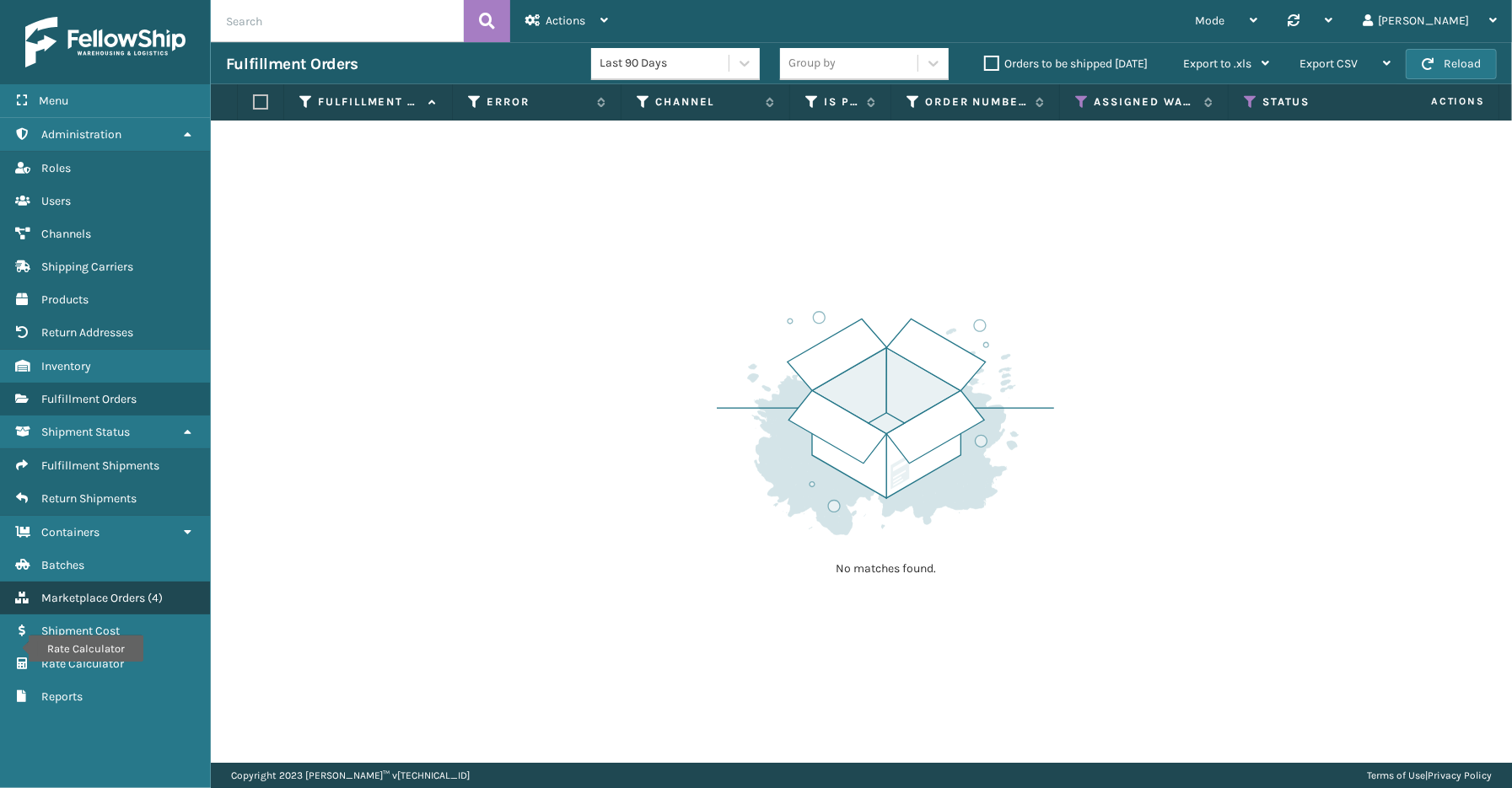
click at [99, 591] on span "Marketplace Orders" at bounding box center [93, 598] width 104 height 14
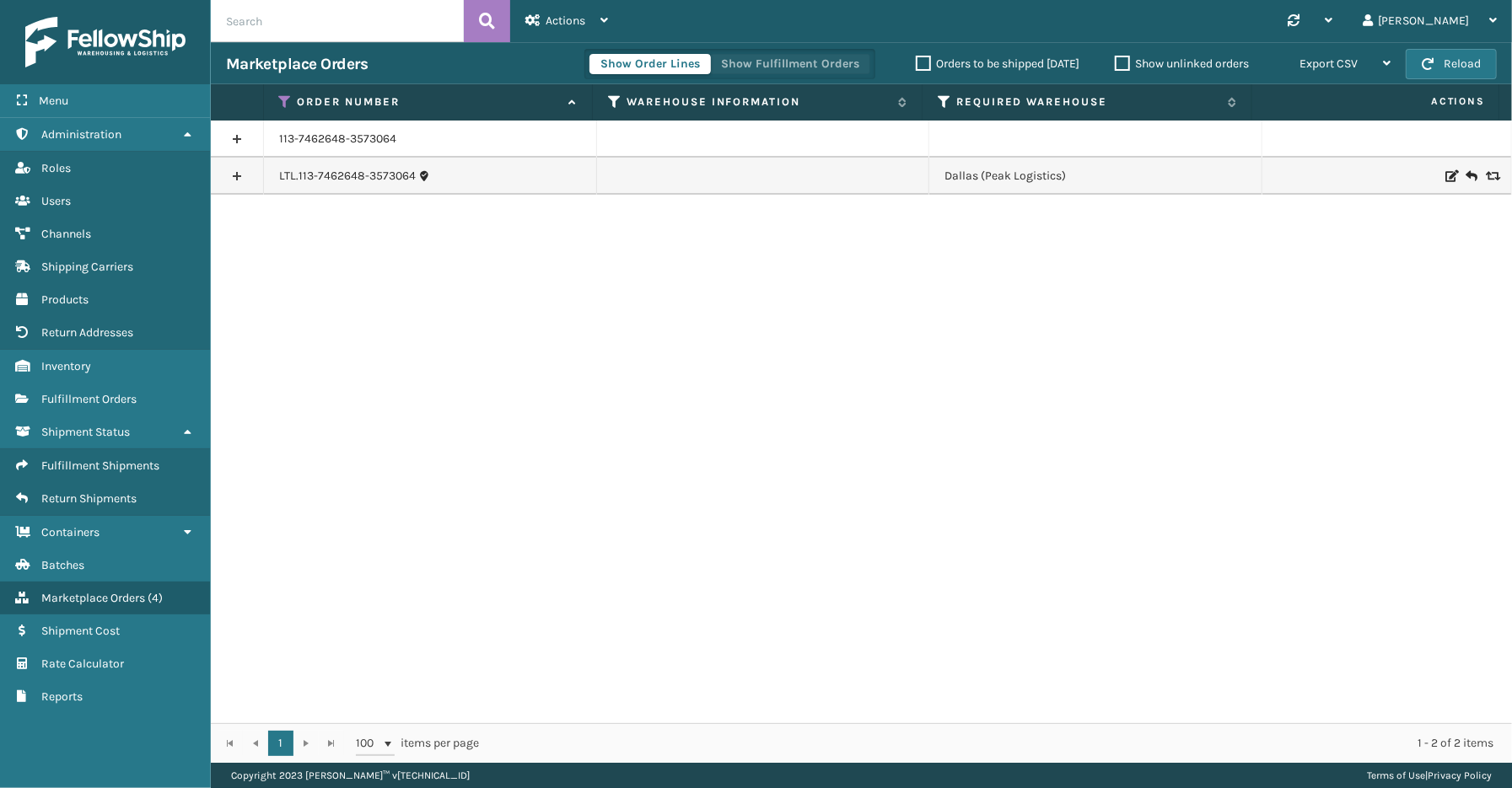
click at [769, 64] on button "Show Fulfillment Orders" at bounding box center [790, 64] width 161 height 21
